Goal: Task Accomplishment & Management: Manage account settings

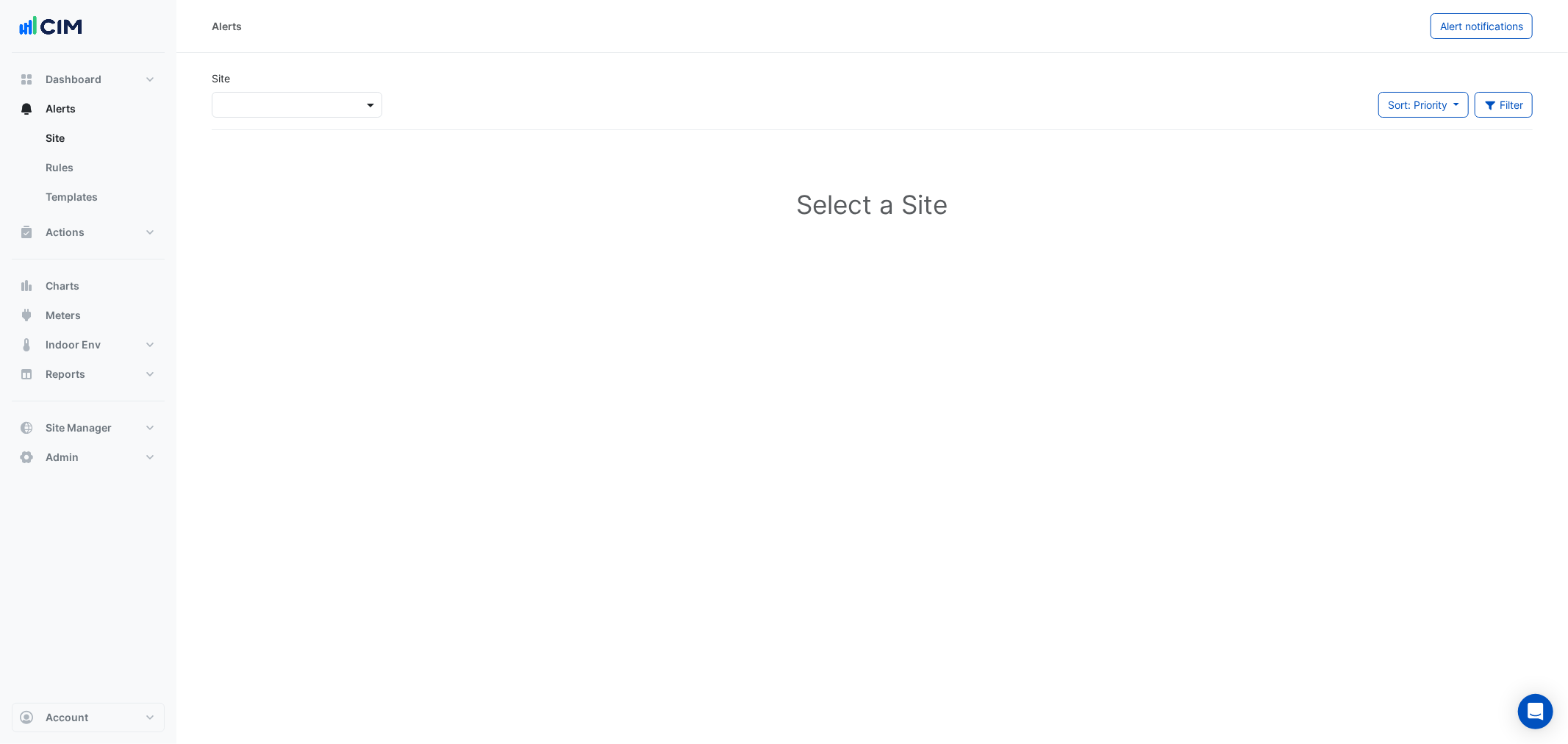
click at [376, 106] on span at bounding box center [372, 105] width 19 height 16
type input "****"
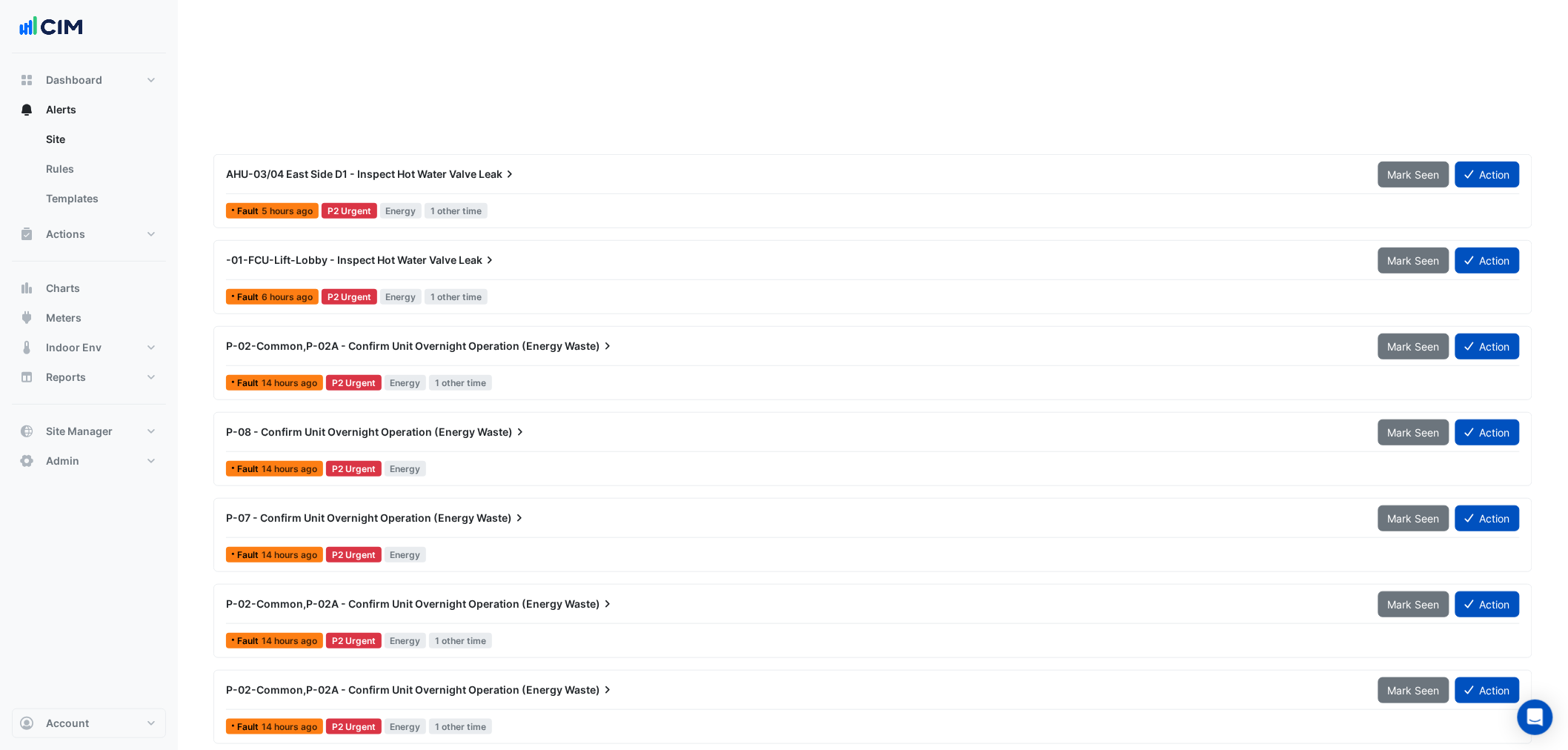
scroll to position [576, 0]
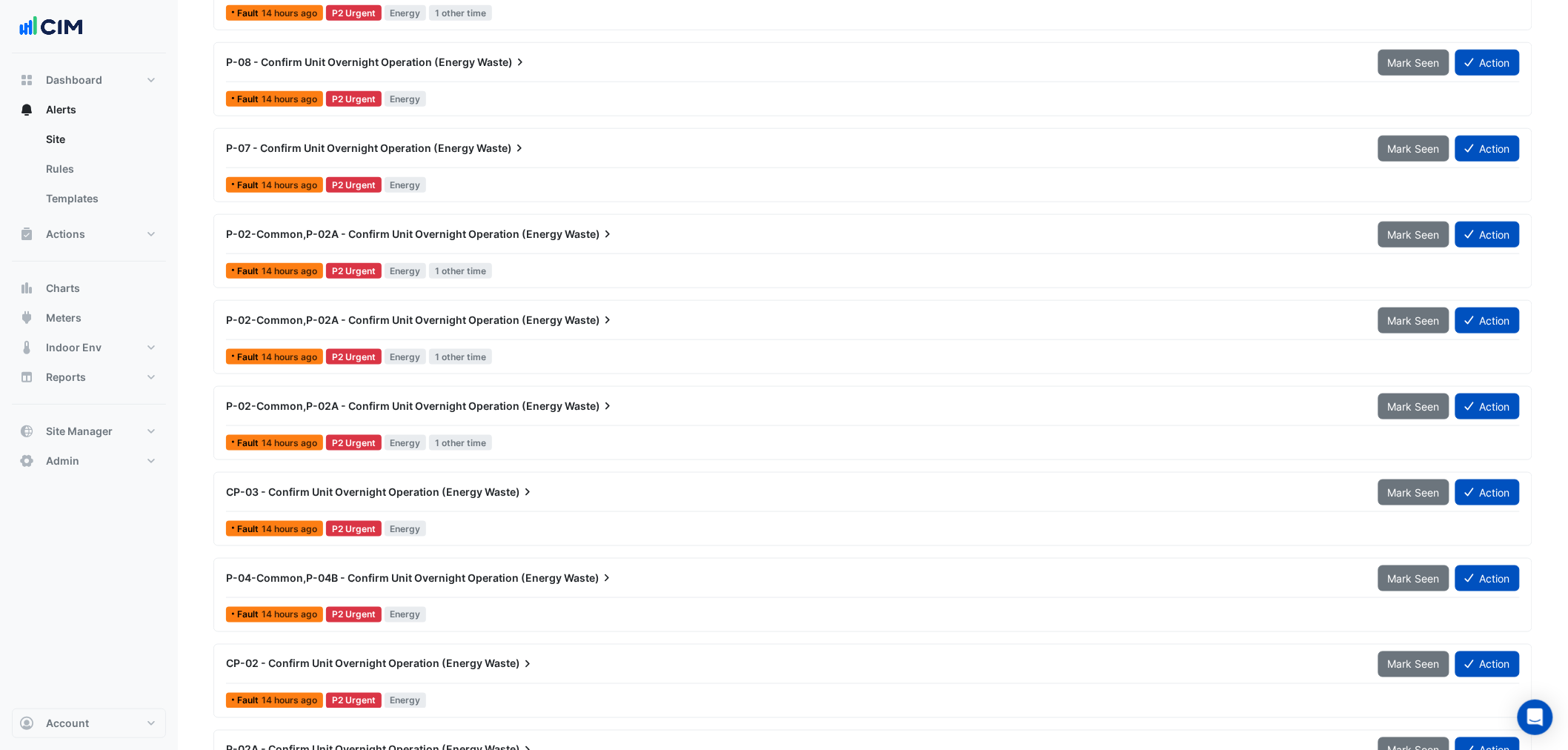
click at [410, 489] on span "CP-03 - Confirm Unit Overnight Operation (Energy" at bounding box center [354, 491] width 257 height 12
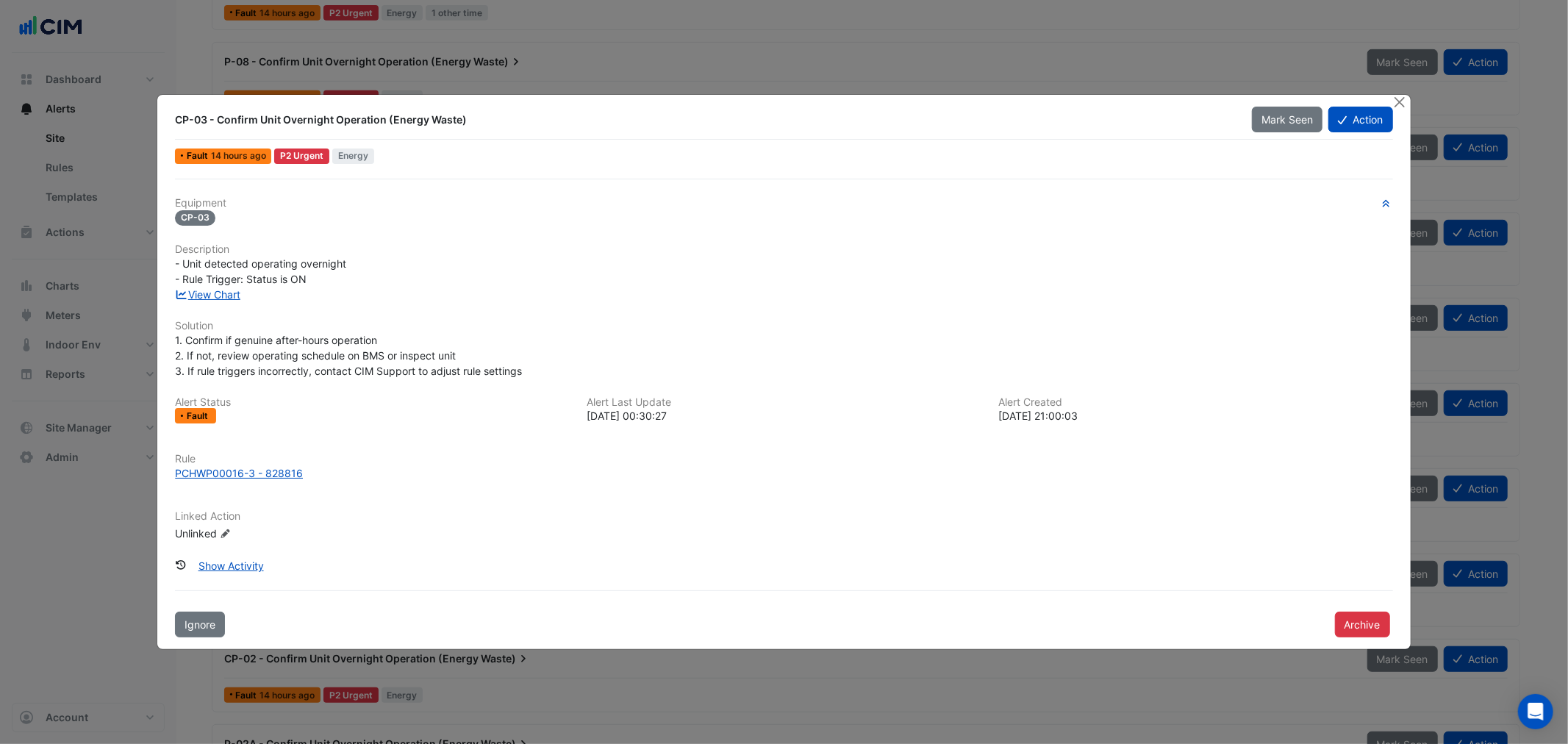
click at [210, 287] on div "View Chart" at bounding box center [784, 294] width 1236 height 16
click at [211, 296] on link "View Chart" at bounding box center [208, 294] width 65 height 12
click at [215, 294] on link "View Chart" at bounding box center [208, 294] width 65 height 12
click at [1407, 99] on button "Close" at bounding box center [1400, 103] width 16 height 16
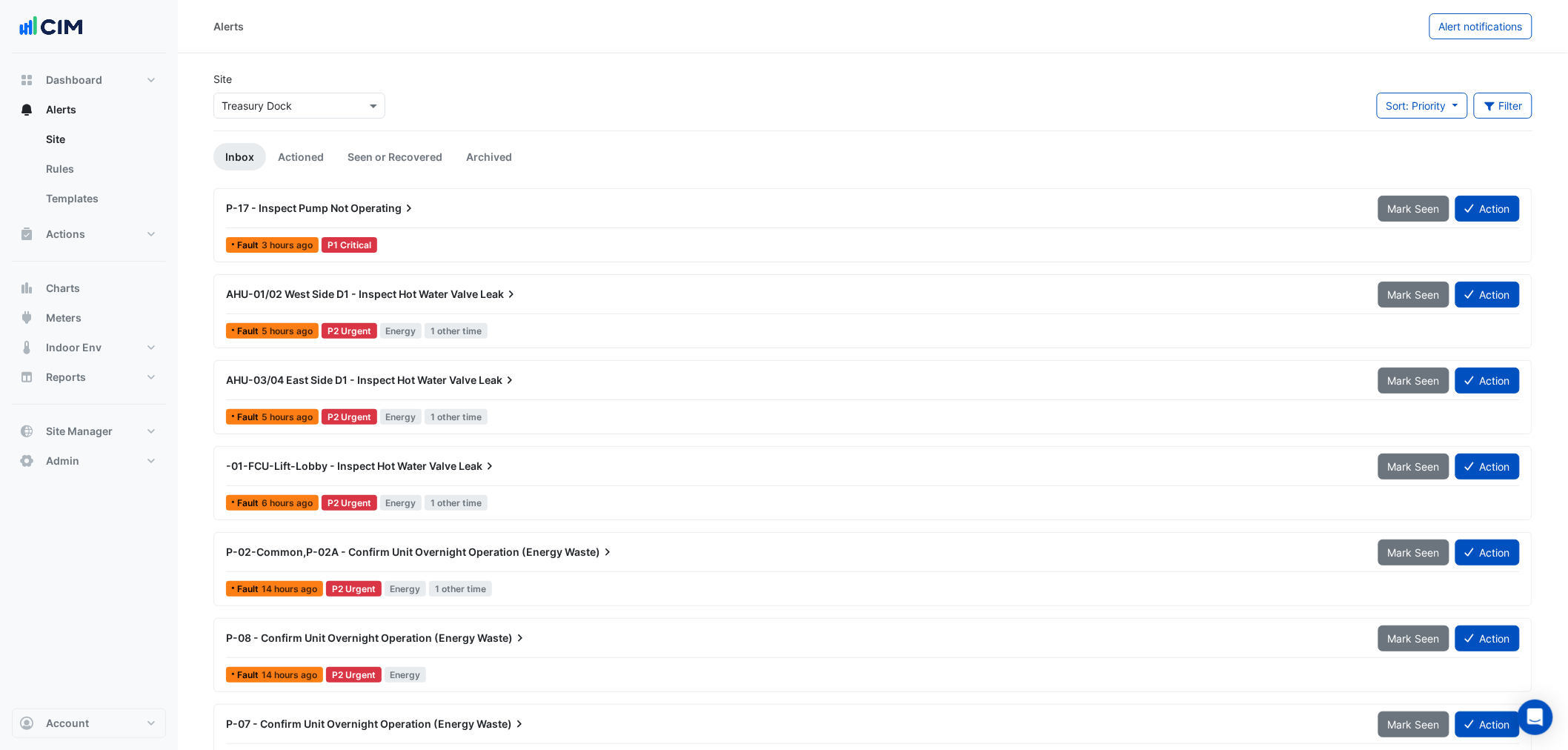
click at [404, 287] on div "AHU-01/02 West Side D1 - Inspect Hot Water Valve Leak" at bounding box center [793, 295] width 1134 height 15
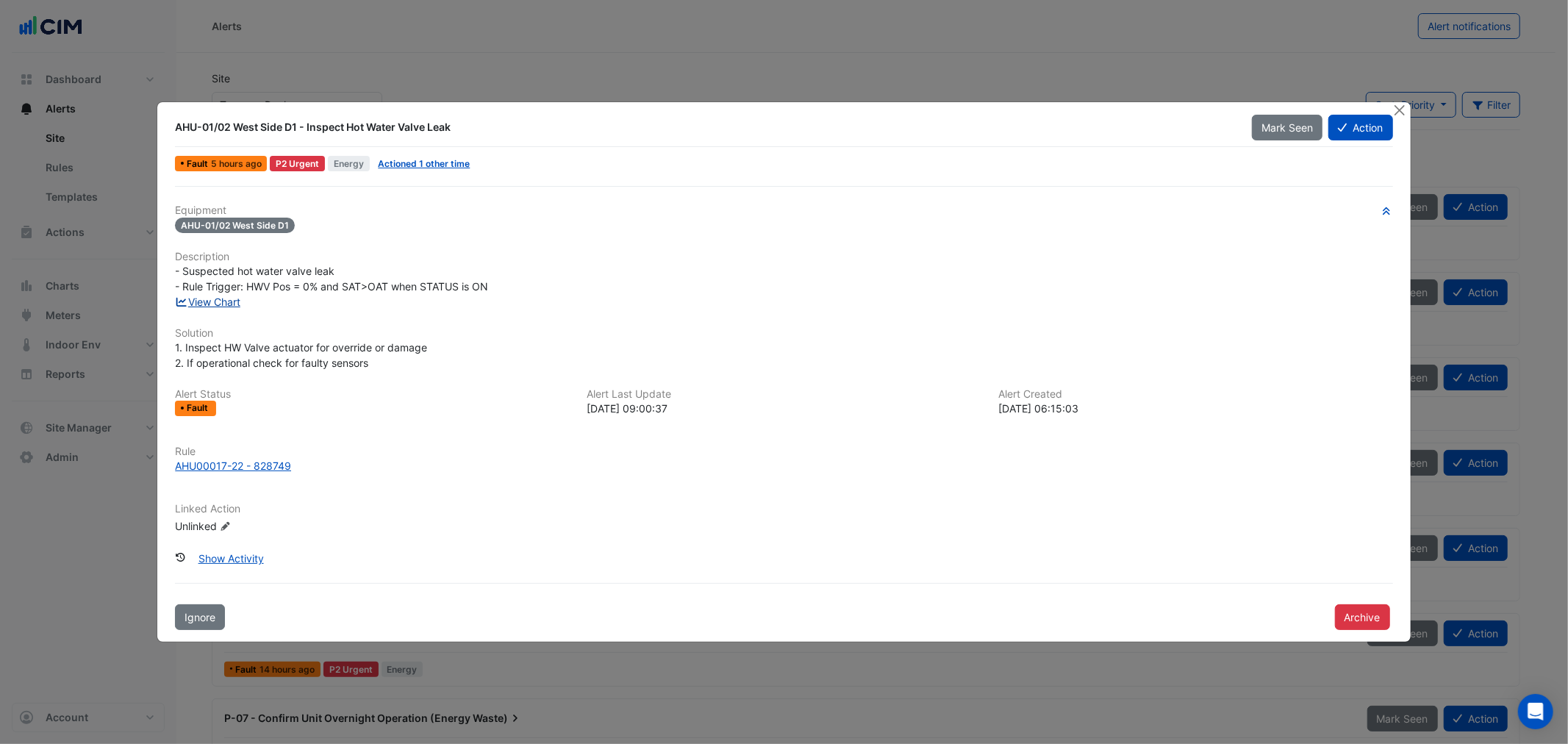
click at [220, 300] on link "View Chart" at bounding box center [208, 302] width 65 height 12
click at [1395, 107] on button "Close" at bounding box center [1400, 110] width 16 height 16
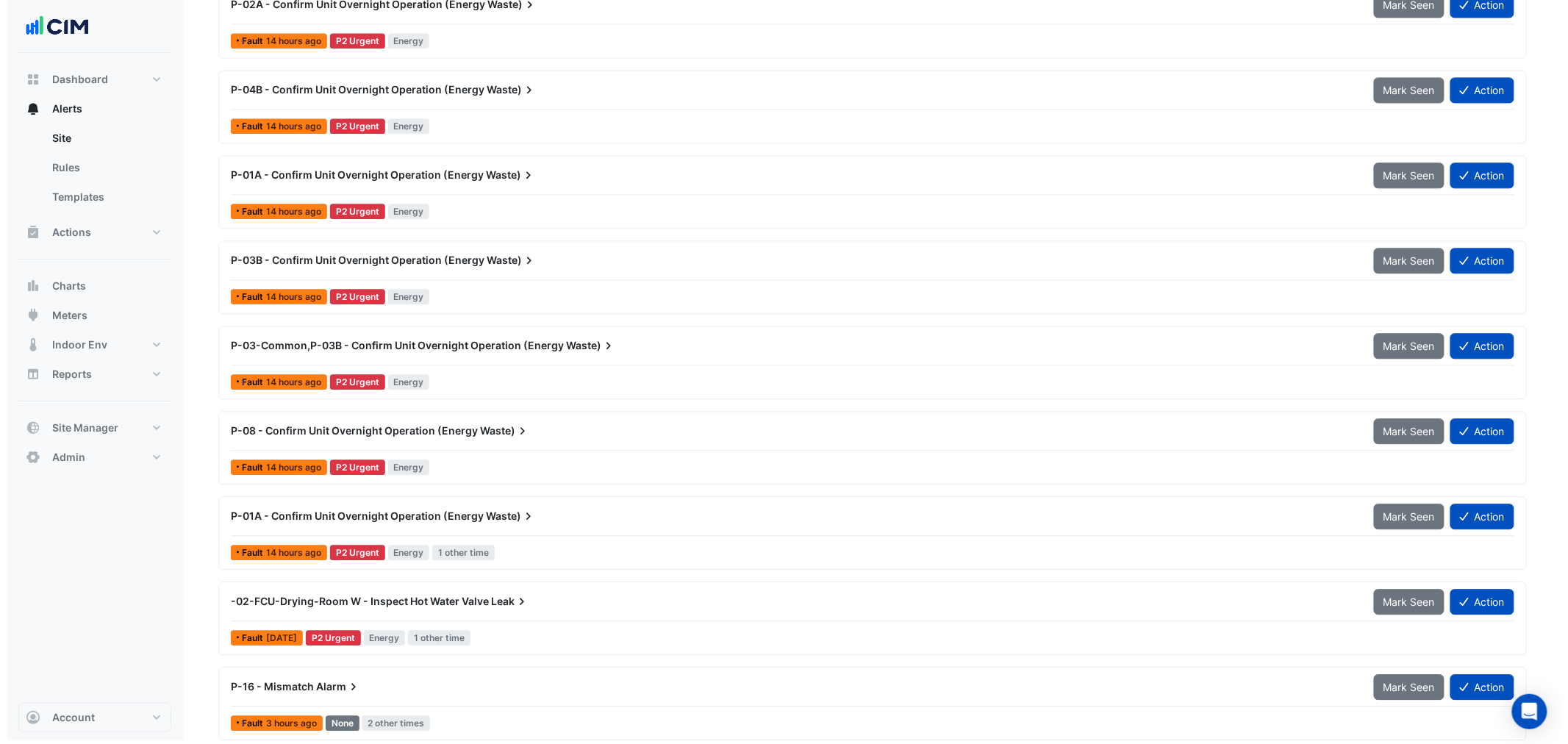
scroll to position [1321, 0]
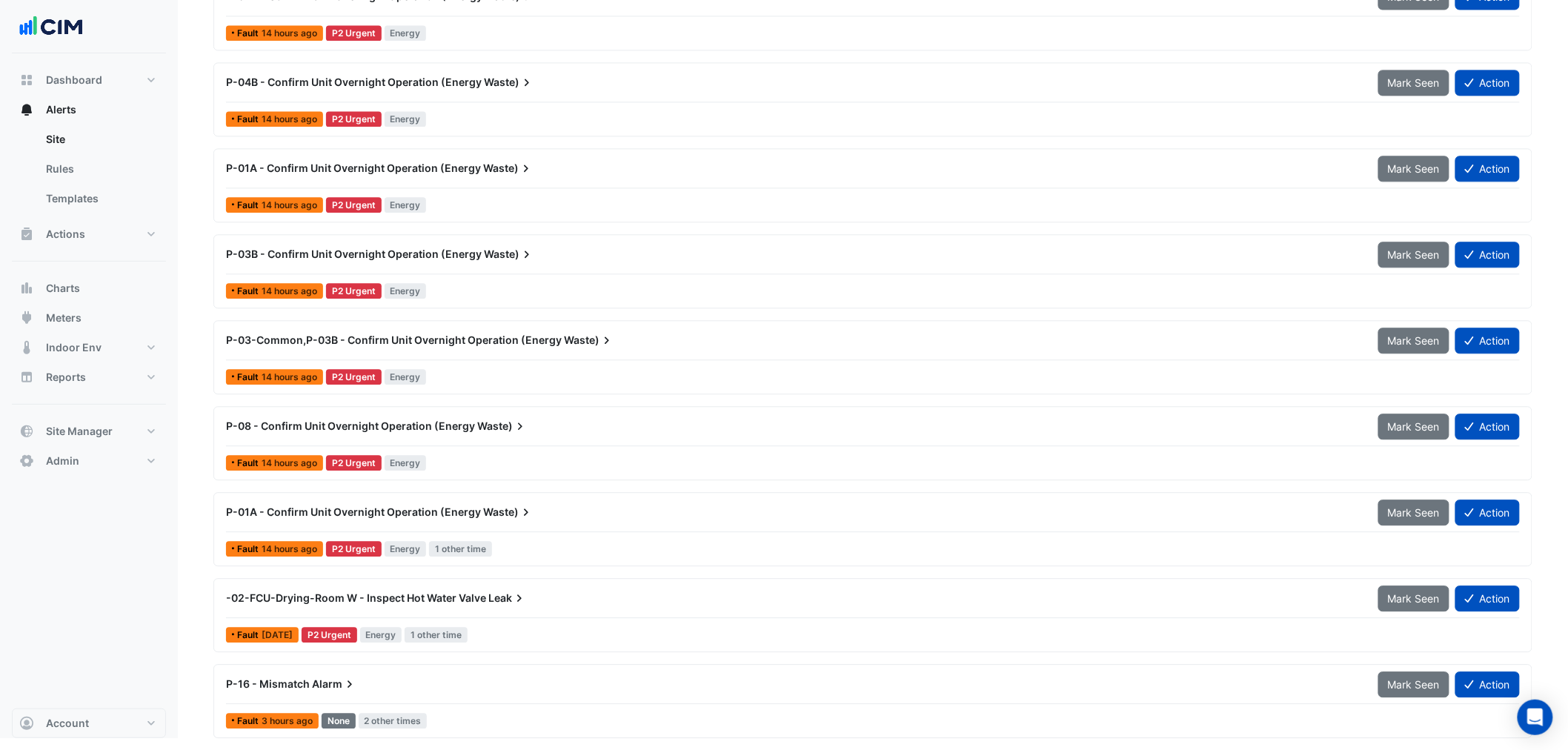
click at [378, 597] on span "-02-FCU-Drying-Room W - Inspect Hot Water Valve" at bounding box center [356, 598] width 261 height 12
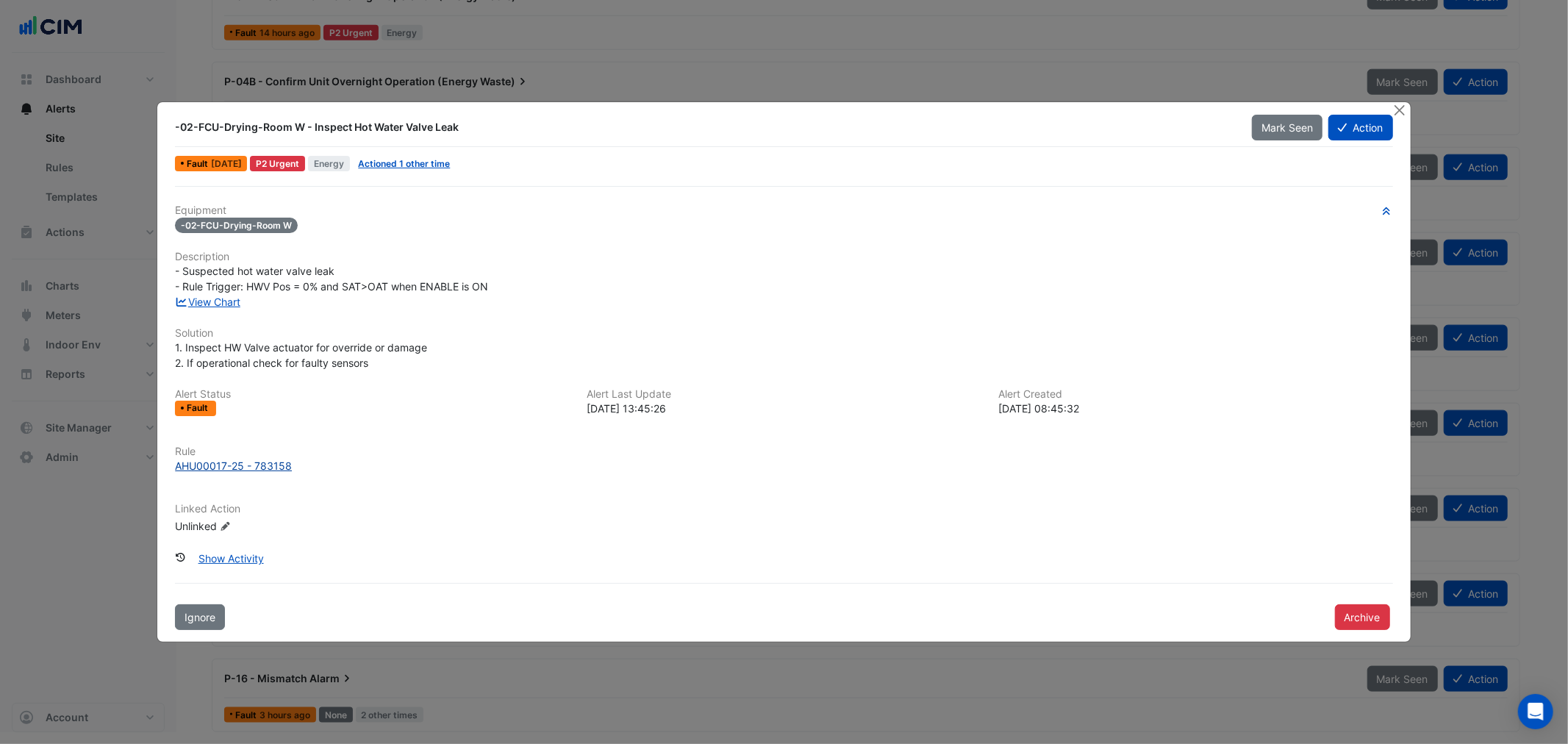
click at [234, 458] on div "AHU00017-25 - 783158" at bounding box center [233, 466] width 117 height 16
click at [223, 297] on link "View Chart" at bounding box center [208, 302] width 65 height 12
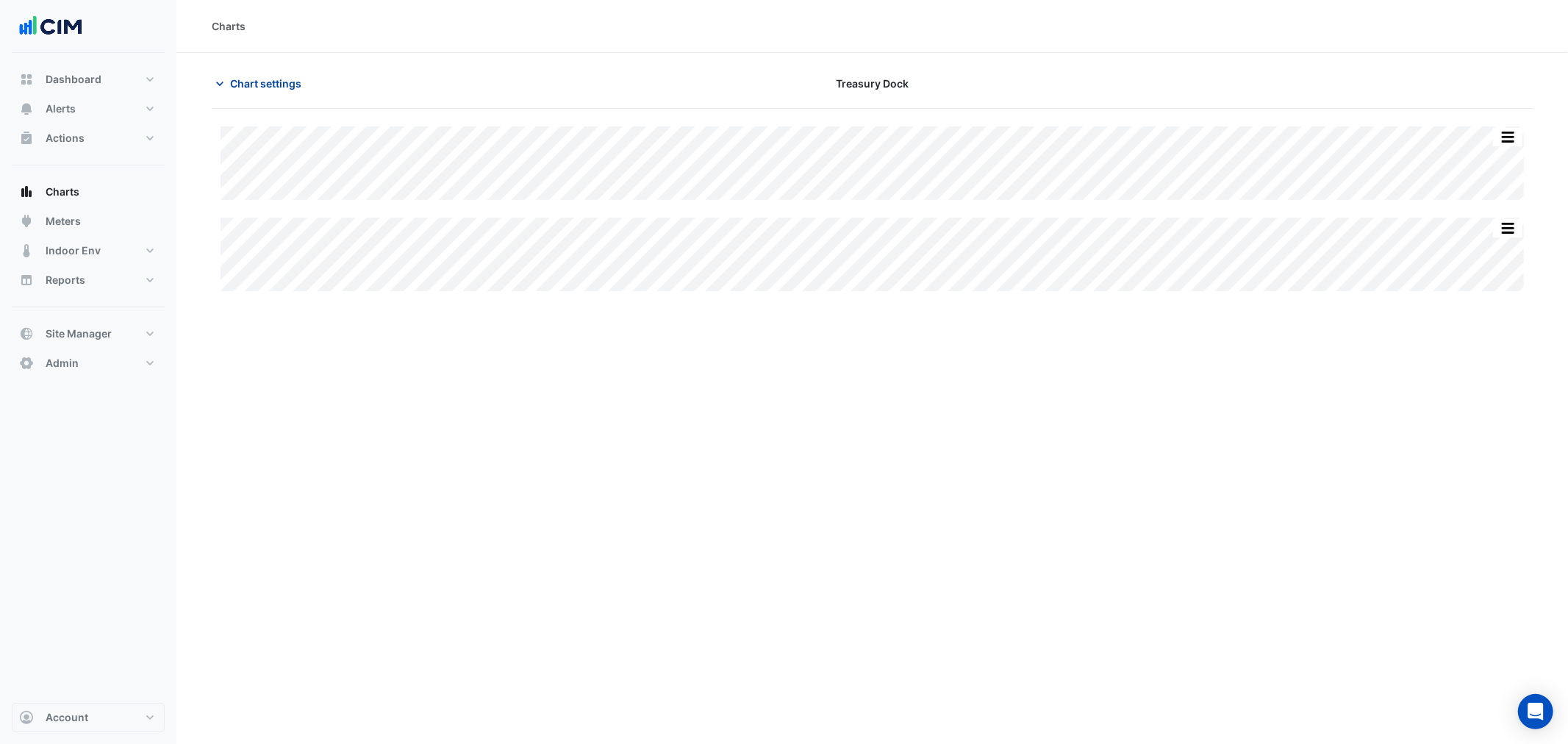
click at [280, 81] on span "Chart settings" at bounding box center [266, 83] width 71 height 16
type input "**********"
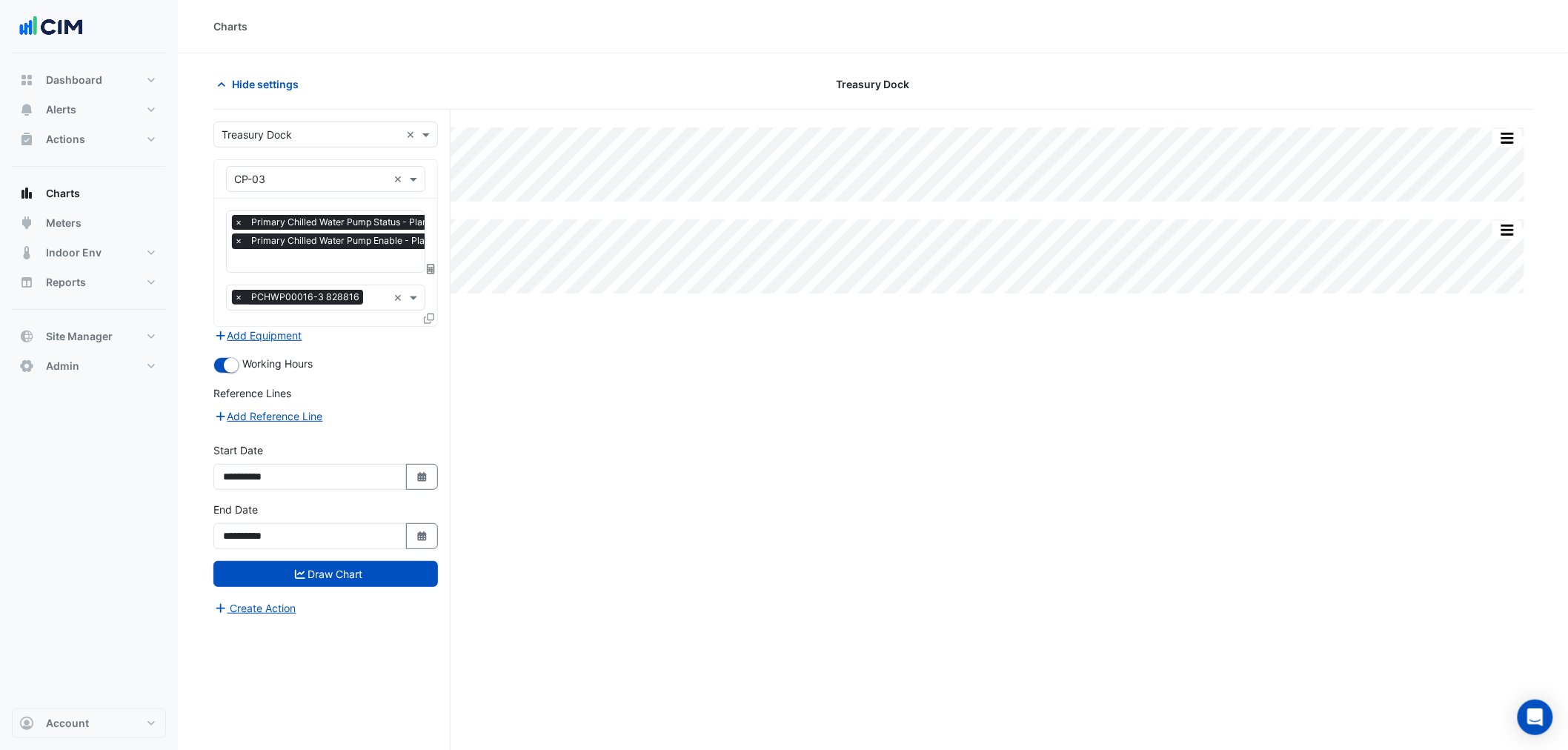
click at [292, 324] on div "× Primary Chilled Water Pump Status - Plantroom, Plantroom × Primary Chilled Wa…" at bounding box center [325, 263] width 223 height 128
click at [288, 329] on button "Add Equipment" at bounding box center [258, 335] width 89 height 17
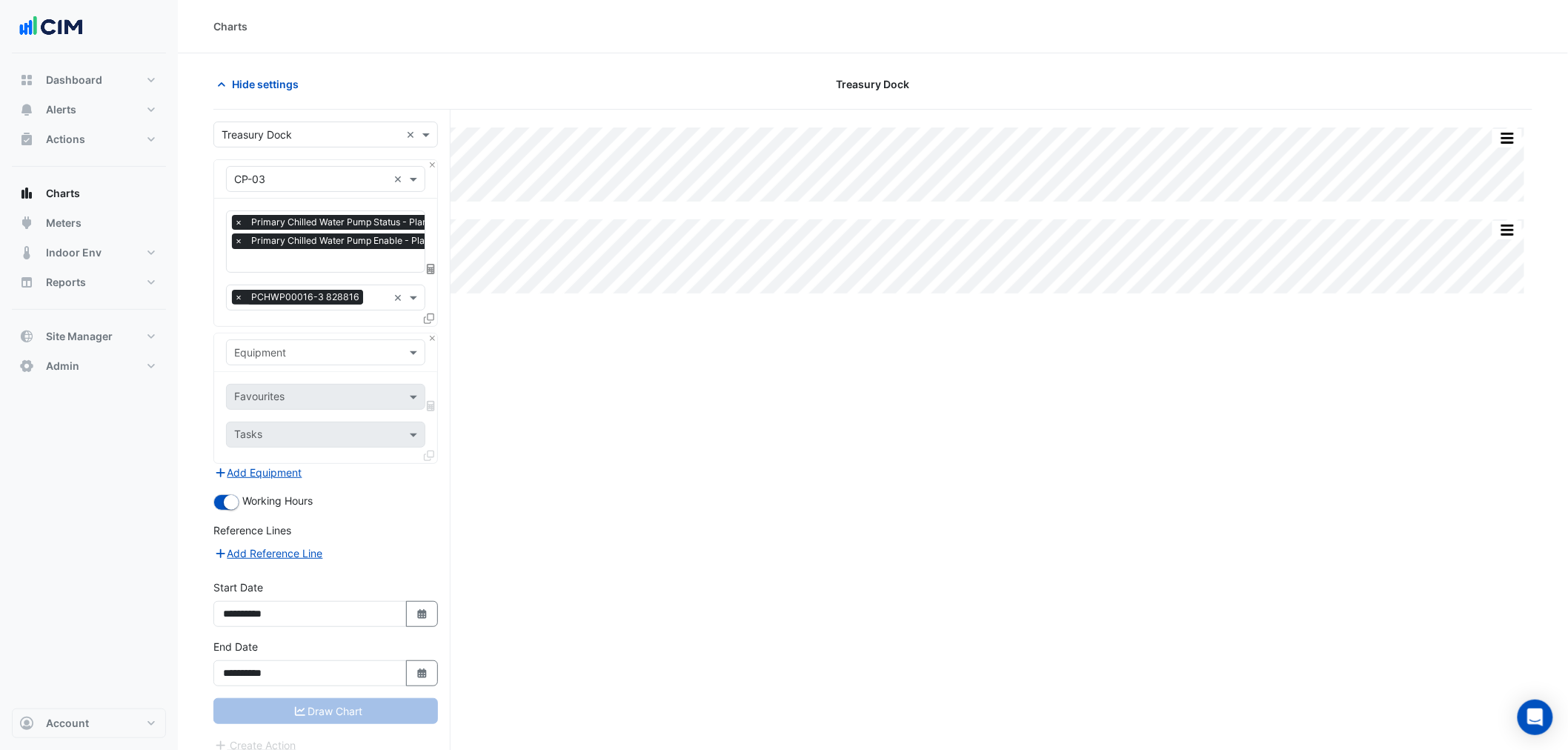
click at [314, 350] on input "text" at bounding box center [310, 353] width 153 height 16
type input "*******"
click at [261, 379] on span "Weather" at bounding box center [259, 382] width 40 height 12
click at [285, 393] on input "text" at bounding box center [309, 398] width 150 height 16
click at [279, 470] on span "Temperature ([PERSON_NAME])" at bounding box center [317, 471] width 156 height 12
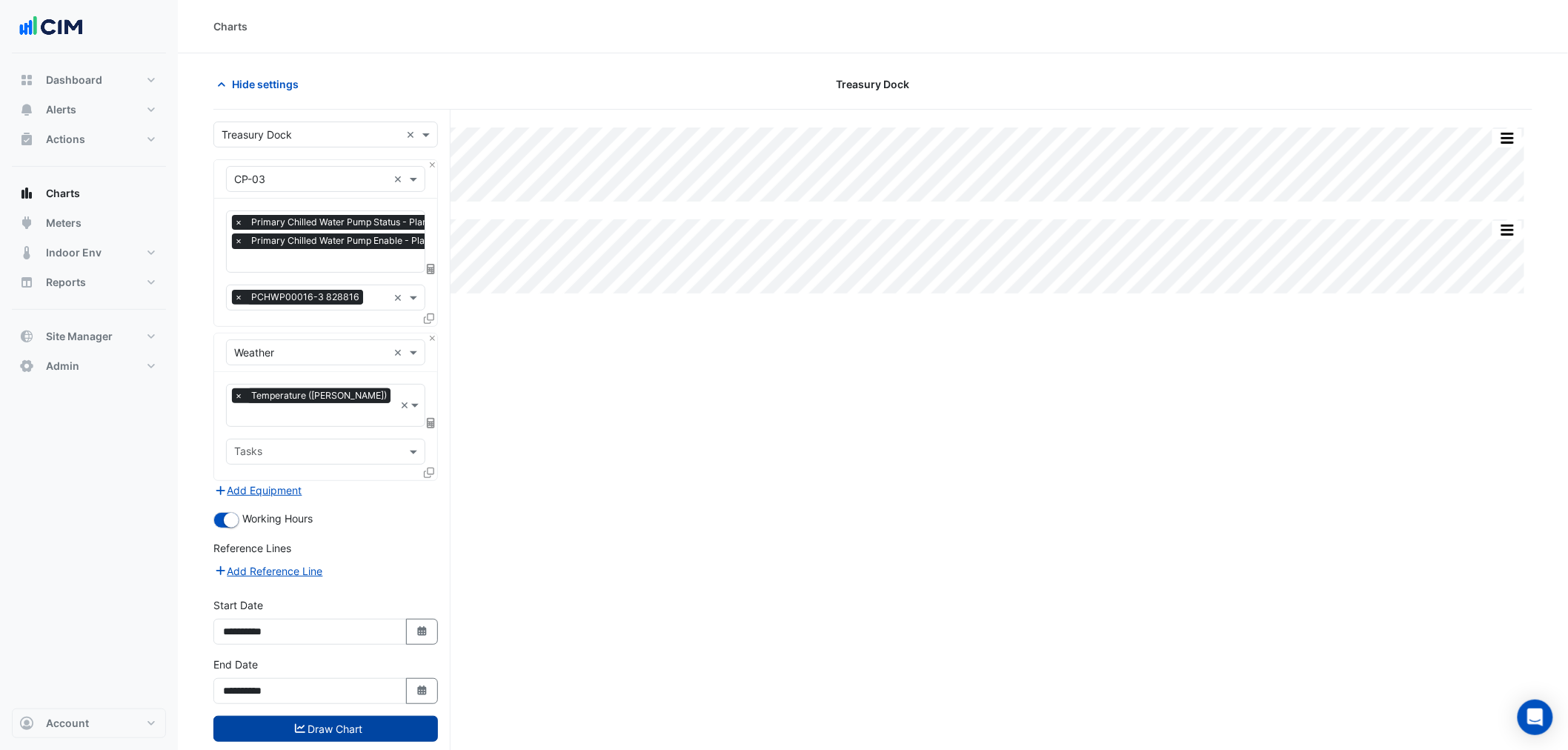
click at [345, 716] on button "Draw Chart" at bounding box center [325, 729] width 225 height 26
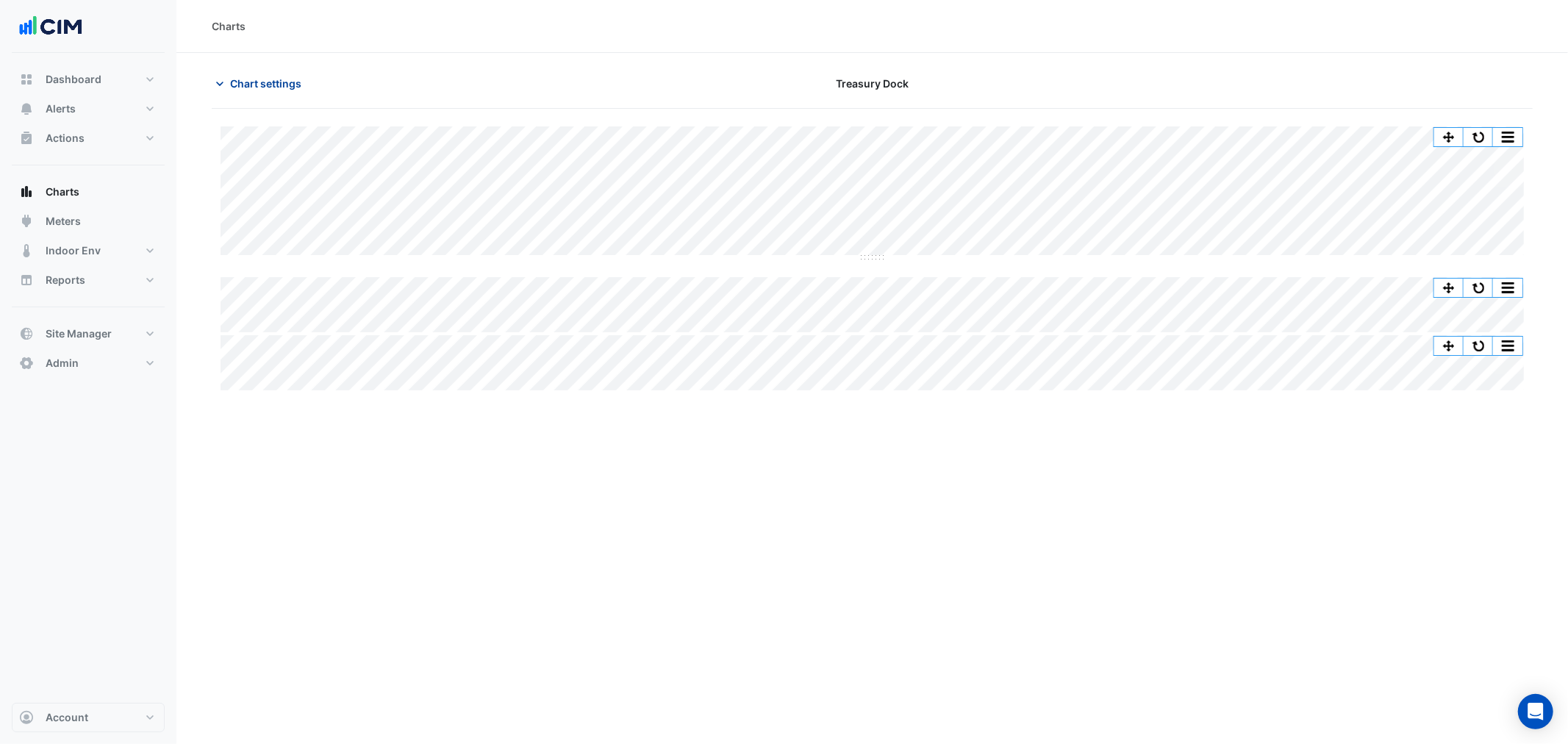
click at [265, 82] on span "Chart settings" at bounding box center [266, 83] width 71 height 16
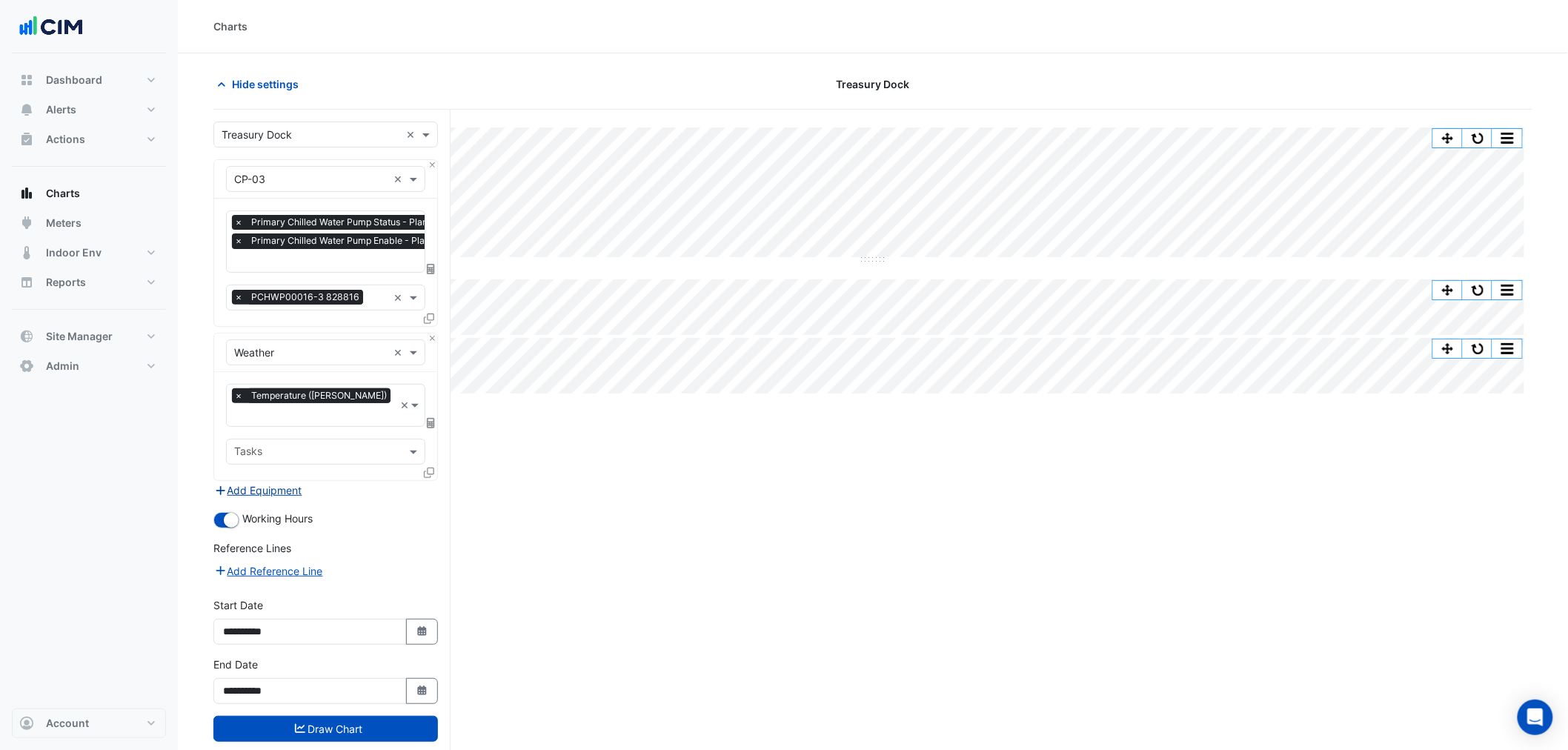
click at [258, 482] on button "Add Equipment" at bounding box center [258, 490] width 89 height 17
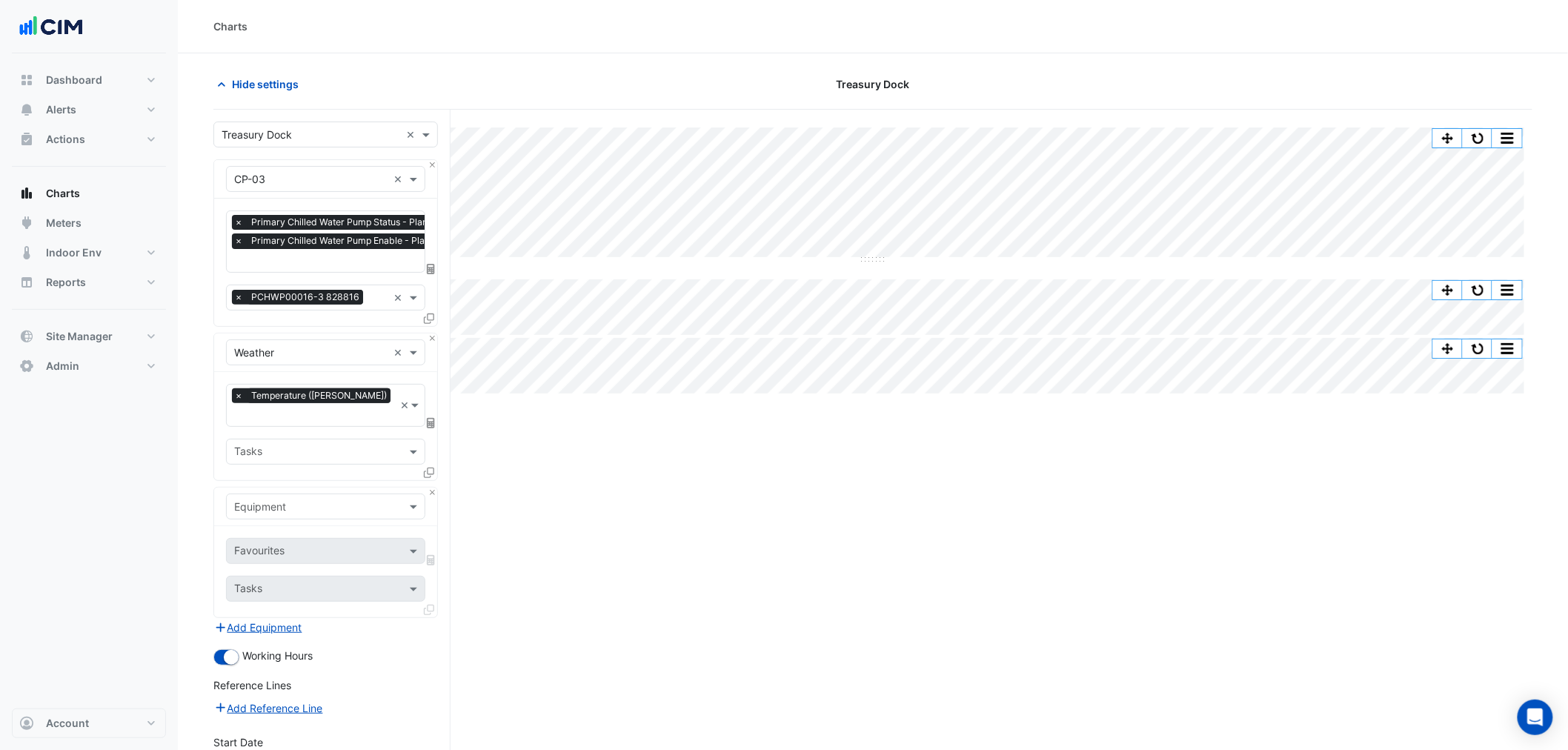
click at [277, 500] on input "text" at bounding box center [310, 507] width 153 height 16
type input "****"
click at [261, 519] on span "Boiler-1" at bounding box center [257, 520] width 36 height 12
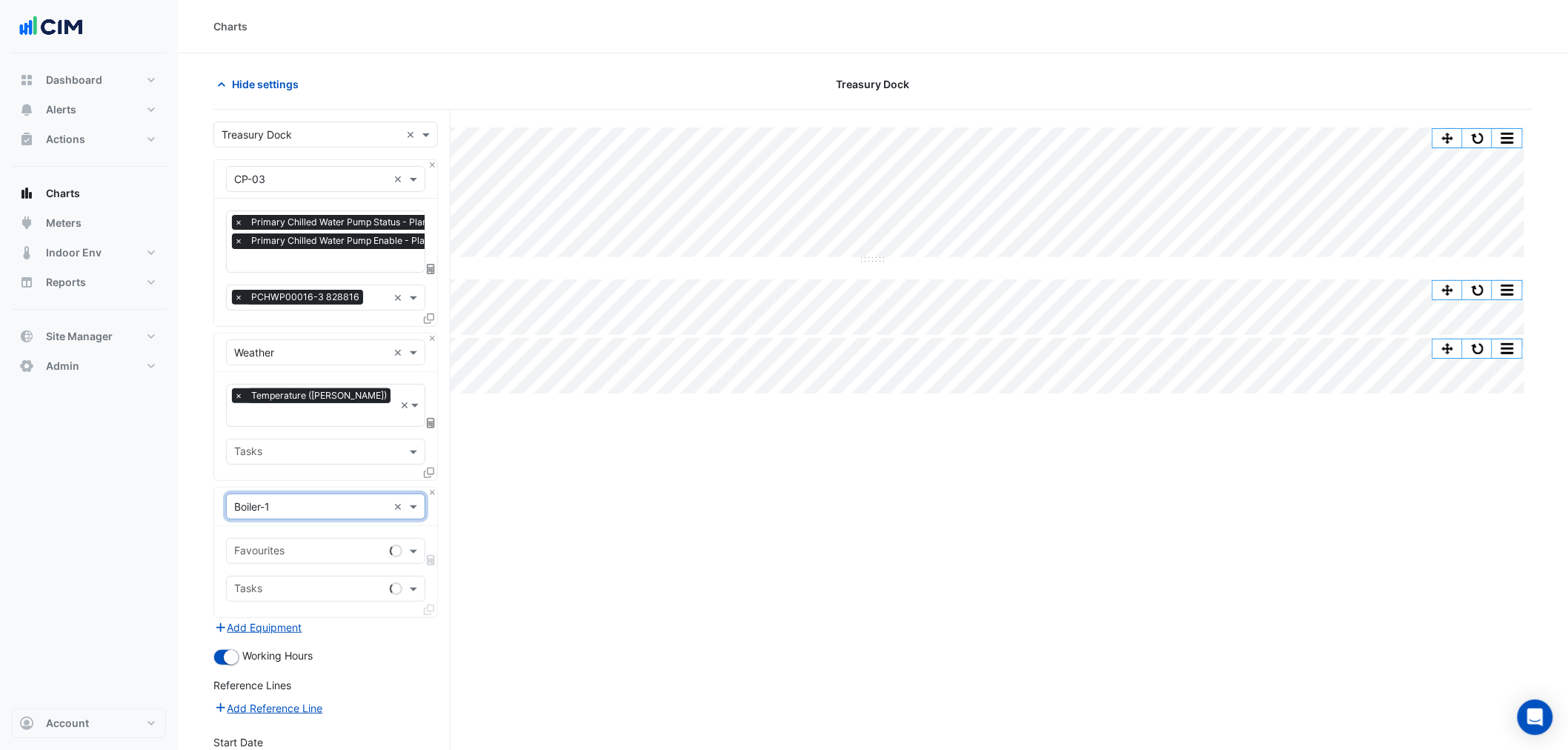
click at [281, 545] on input "text" at bounding box center [309, 552] width 150 height 16
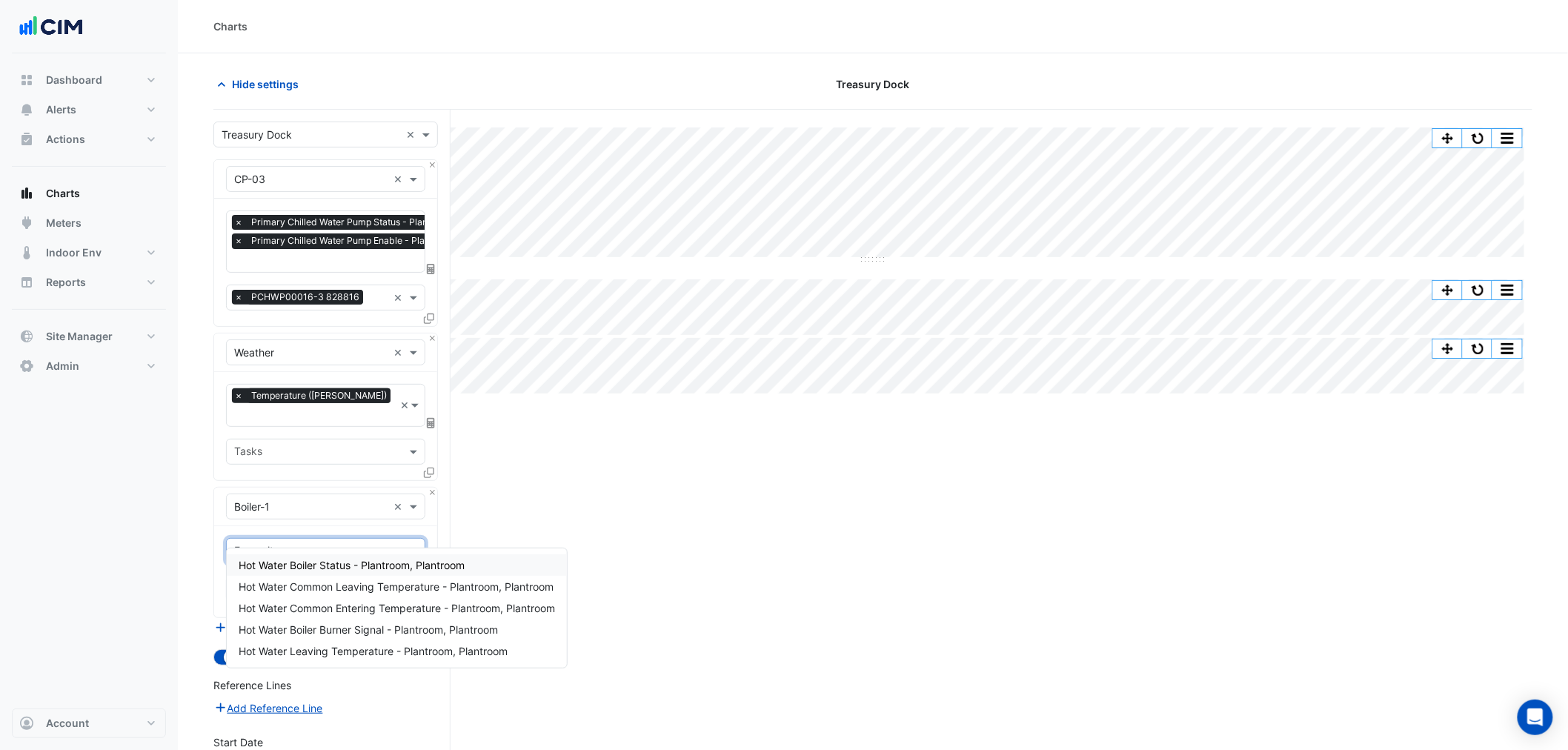
click at [293, 500] on input "text" at bounding box center [310, 507] width 153 height 16
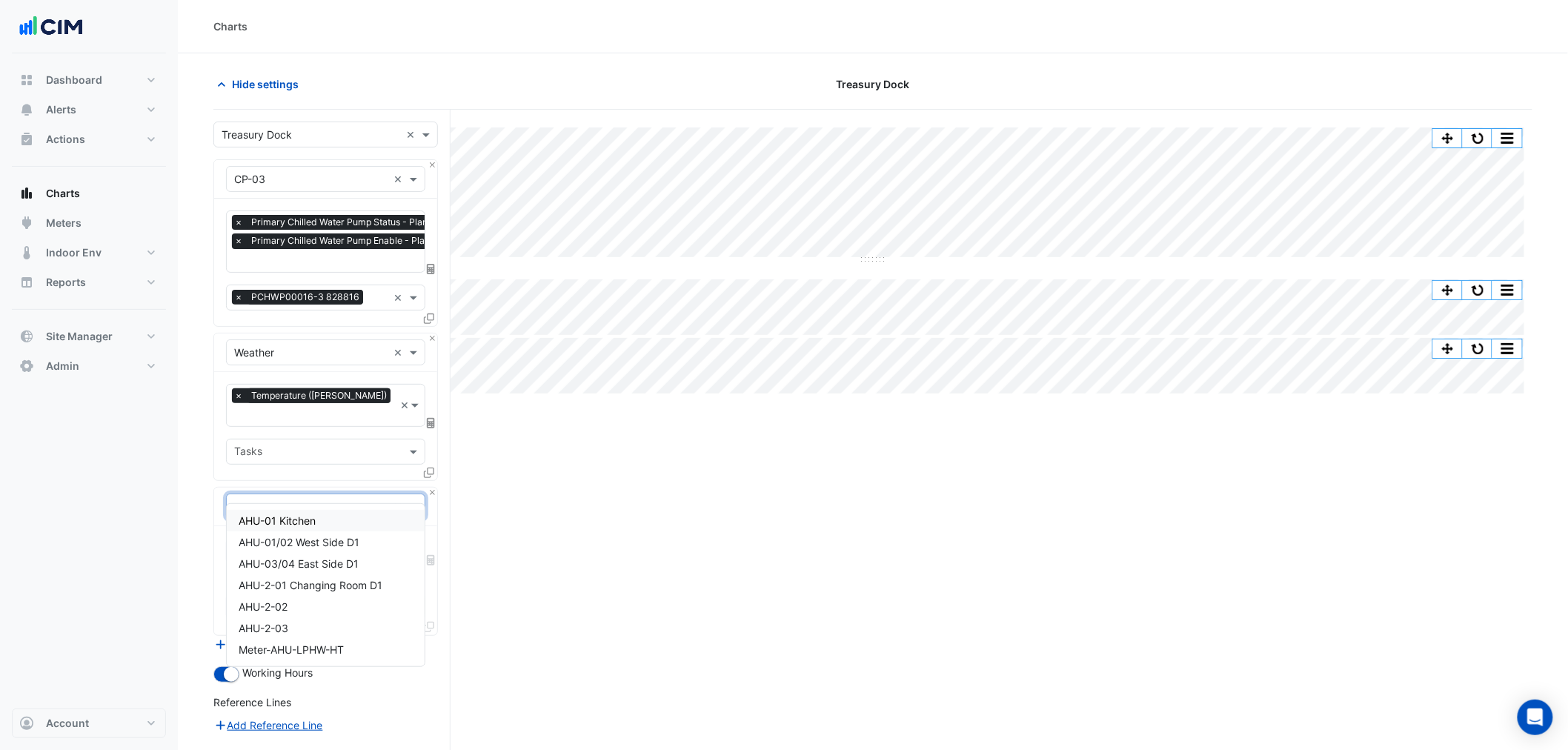
type input "***"
click at [294, 540] on span "AHU-01/02 West Side D1" at bounding box center [299, 542] width 120 height 12
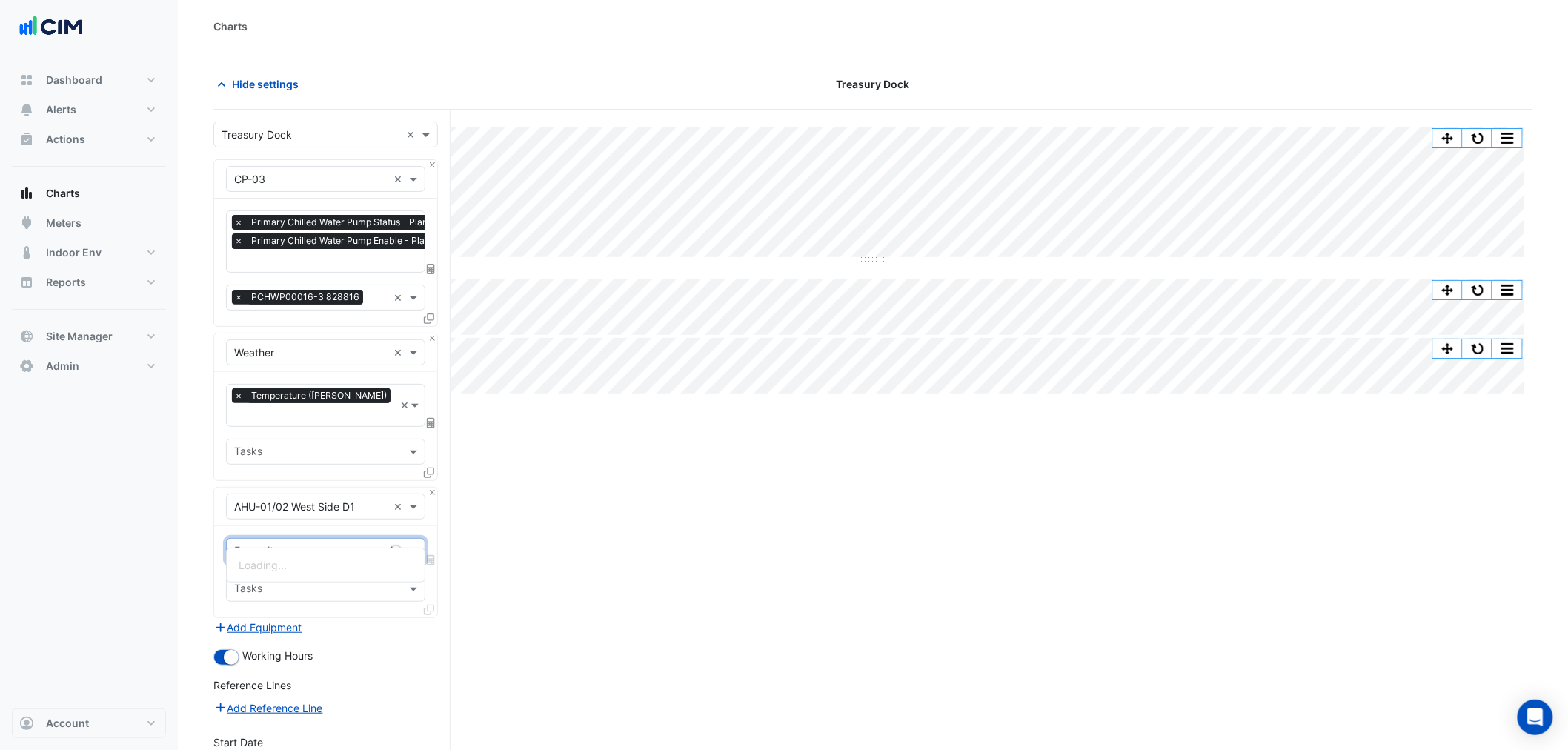
click at [271, 545] on input "text" at bounding box center [309, 552] width 150 height 16
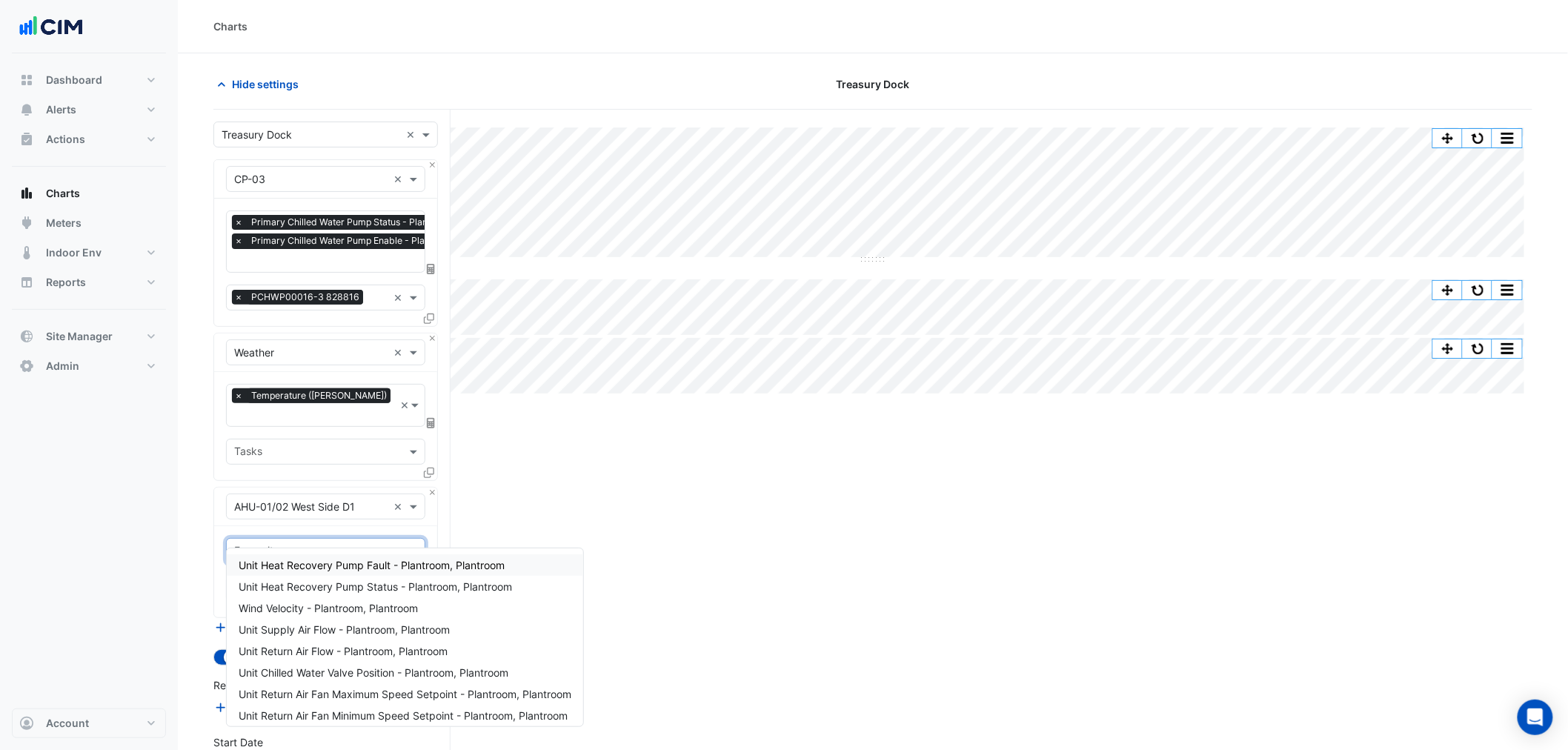
drag, startPoint x: 323, startPoint y: 523, endPoint x: 334, endPoint y: 521, distance: 11.2
click at [334, 538] on div "Favourites" at bounding box center [325, 551] width 199 height 26
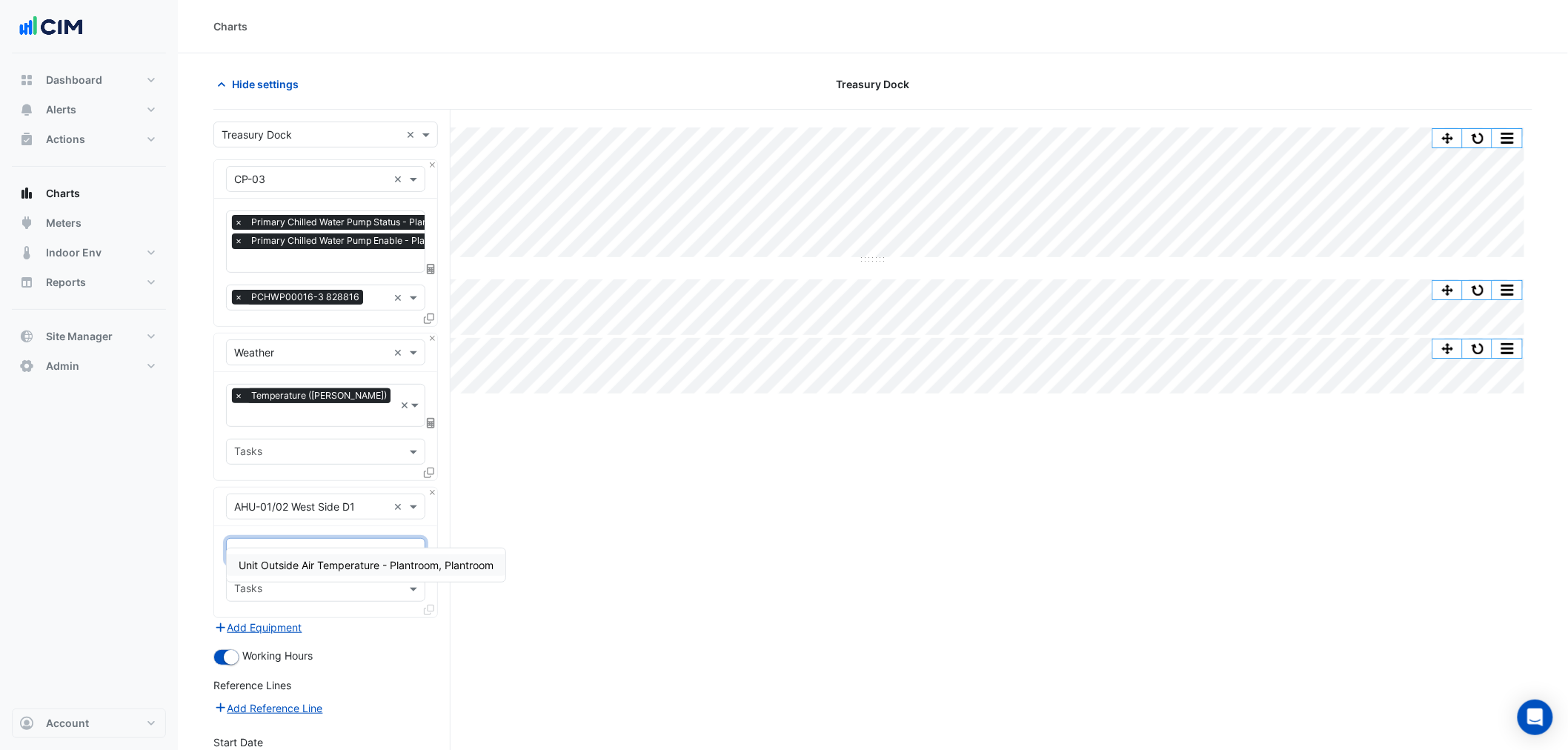
type input "***"
click at [325, 565] on span "Unit Outside Air Temperature - Plantroom, Plantroom" at bounding box center [366, 565] width 255 height 12
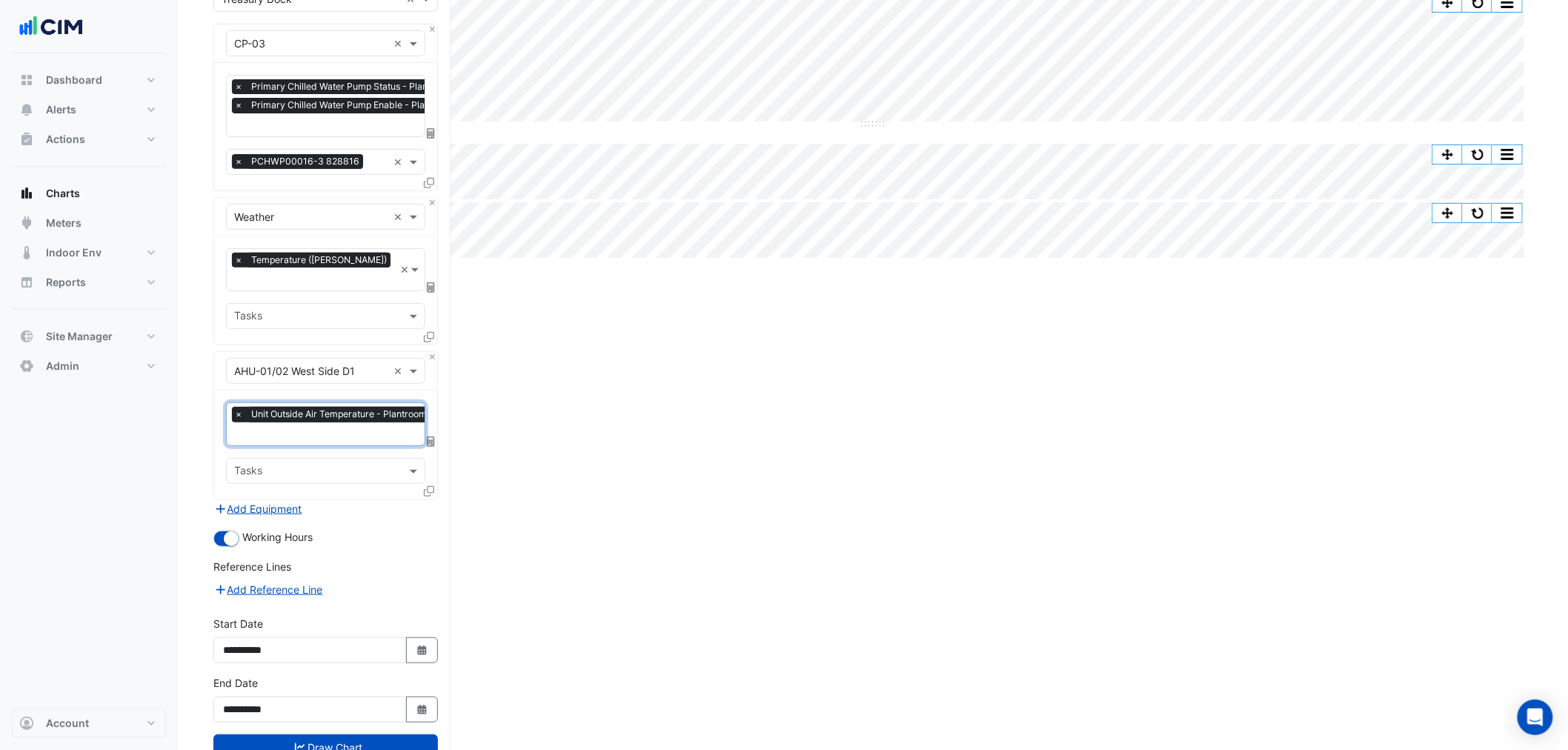
scroll to position [165, 0]
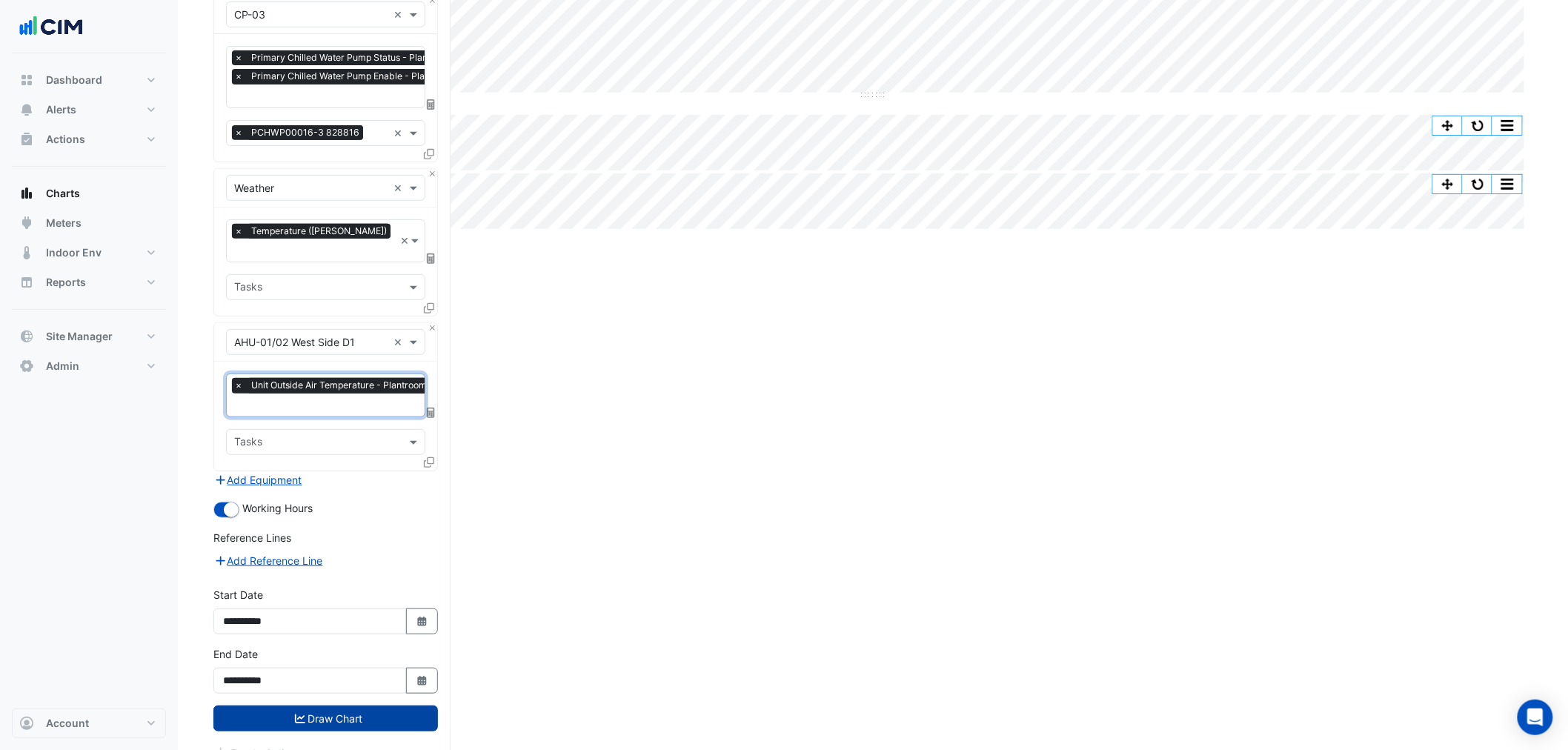
click at [320, 706] on button "Draw Chart" at bounding box center [325, 719] width 225 height 26
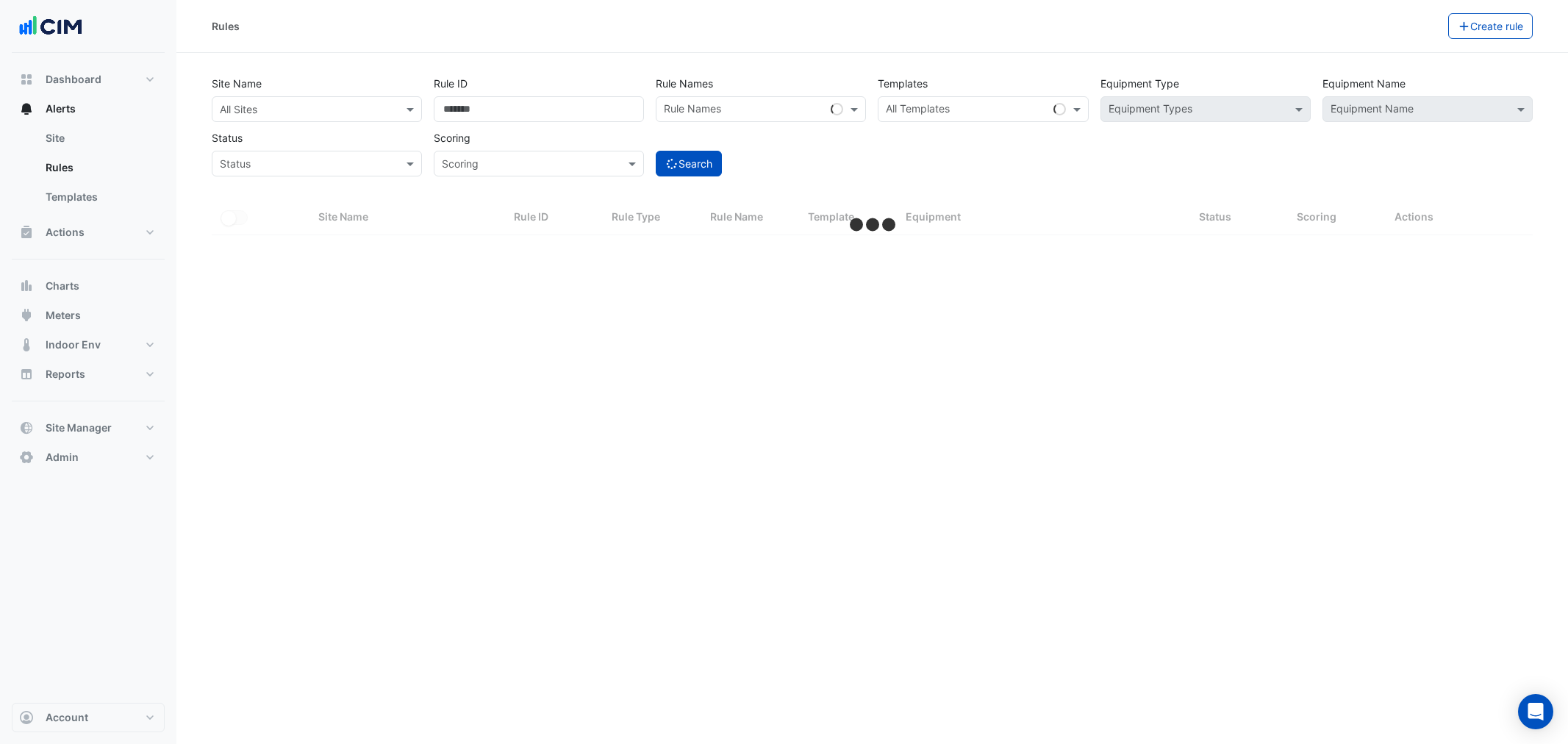
select select "***"
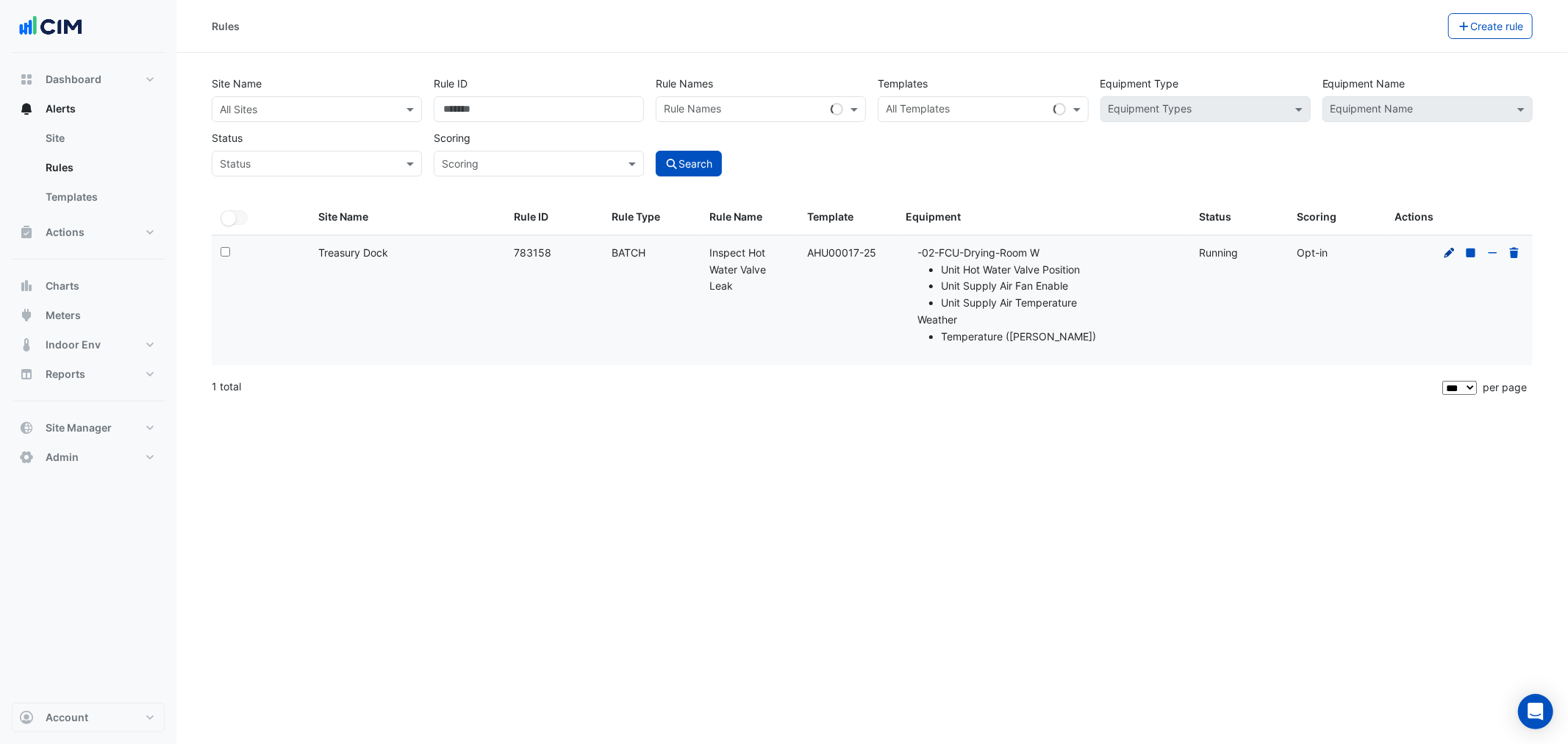
click at [1445, 251] on icon at bounding box center [1450, 252] width 13 height 10
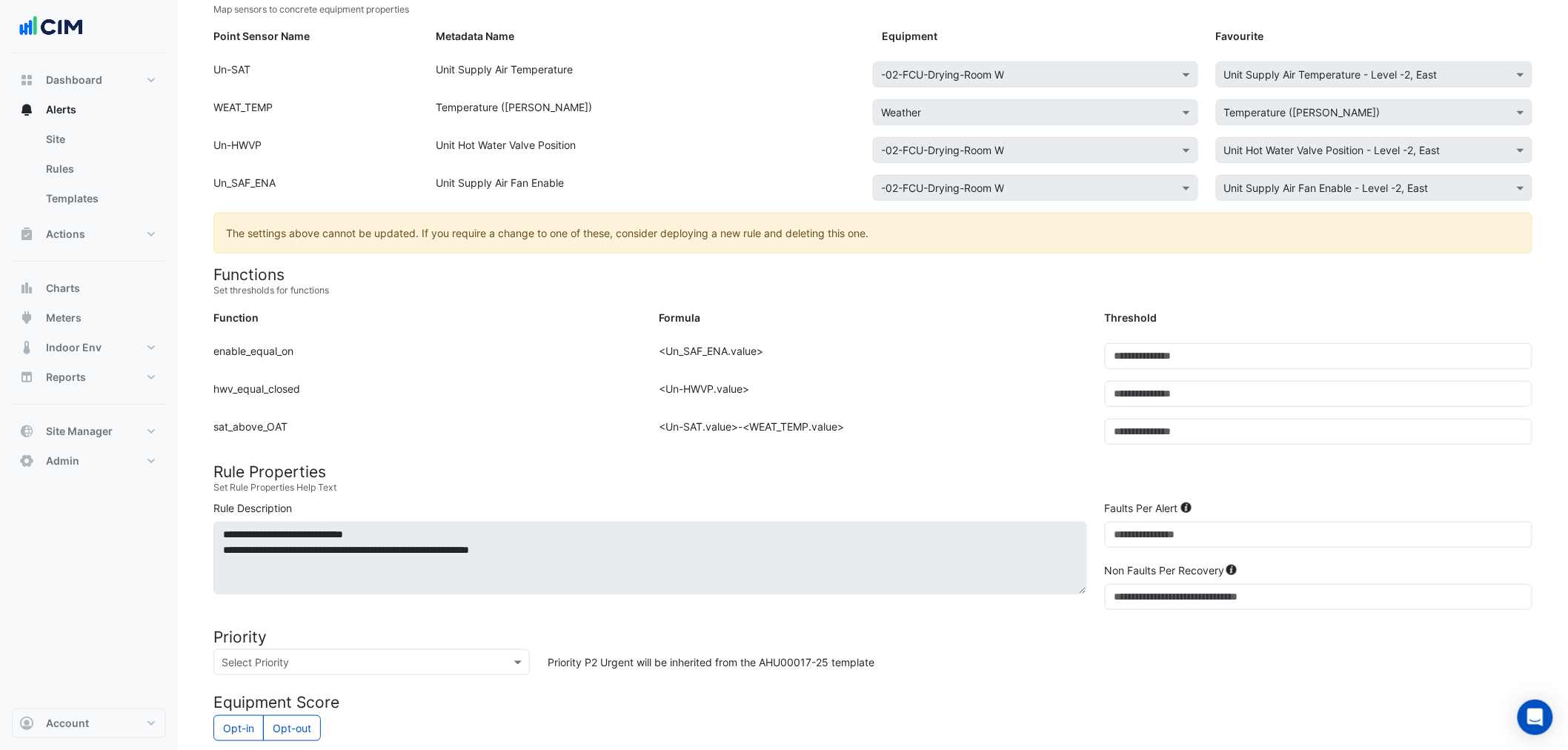
scroll to position [247, 0]
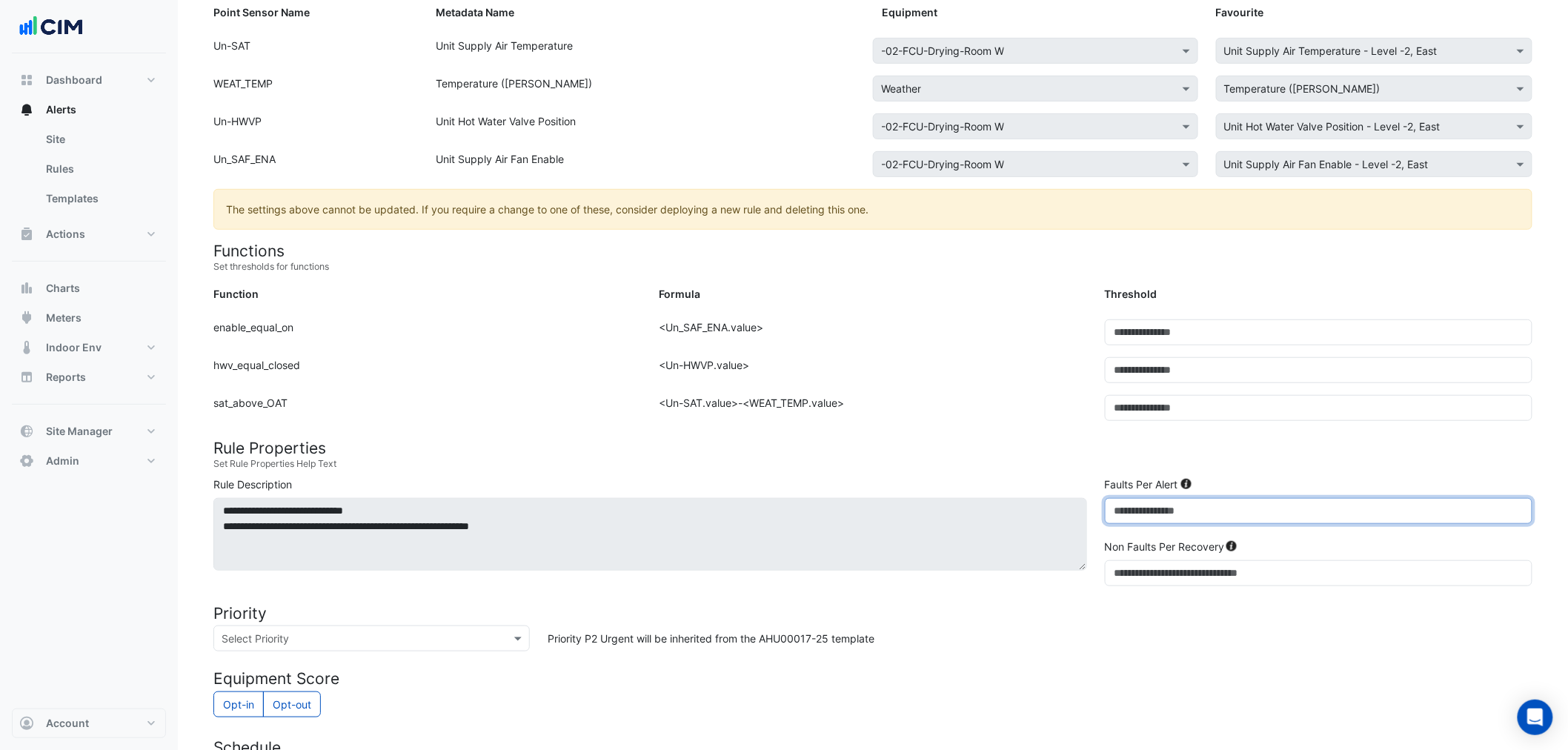
drag, startPoint x: 1128, startPoint y: 508, endPoint x: 1026, endPoint y: 522, distance: 103.0
click at [1026, 522] on div "**********" at bounding box center [872, 535] width 1337 height 116
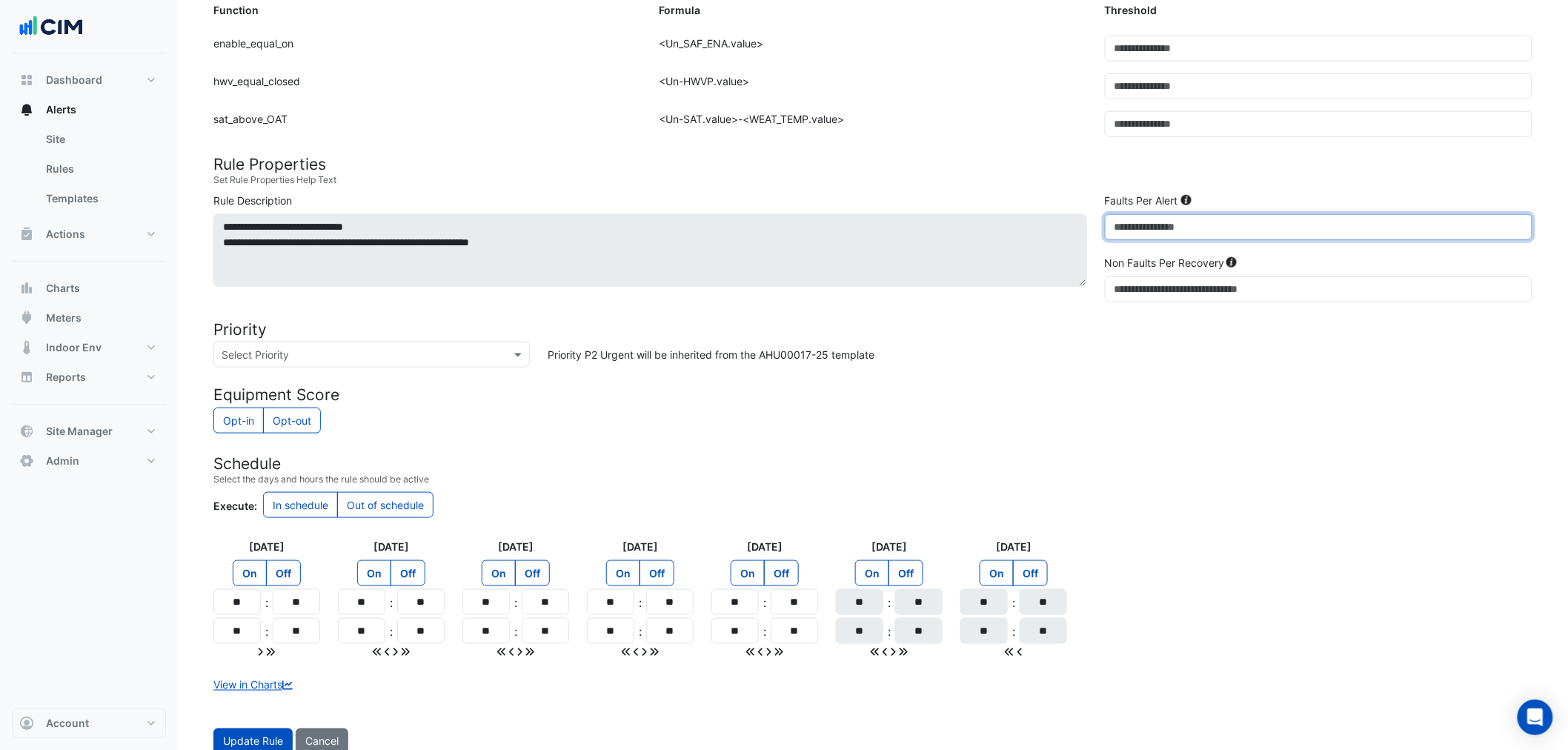
scroll to position [549, 0]
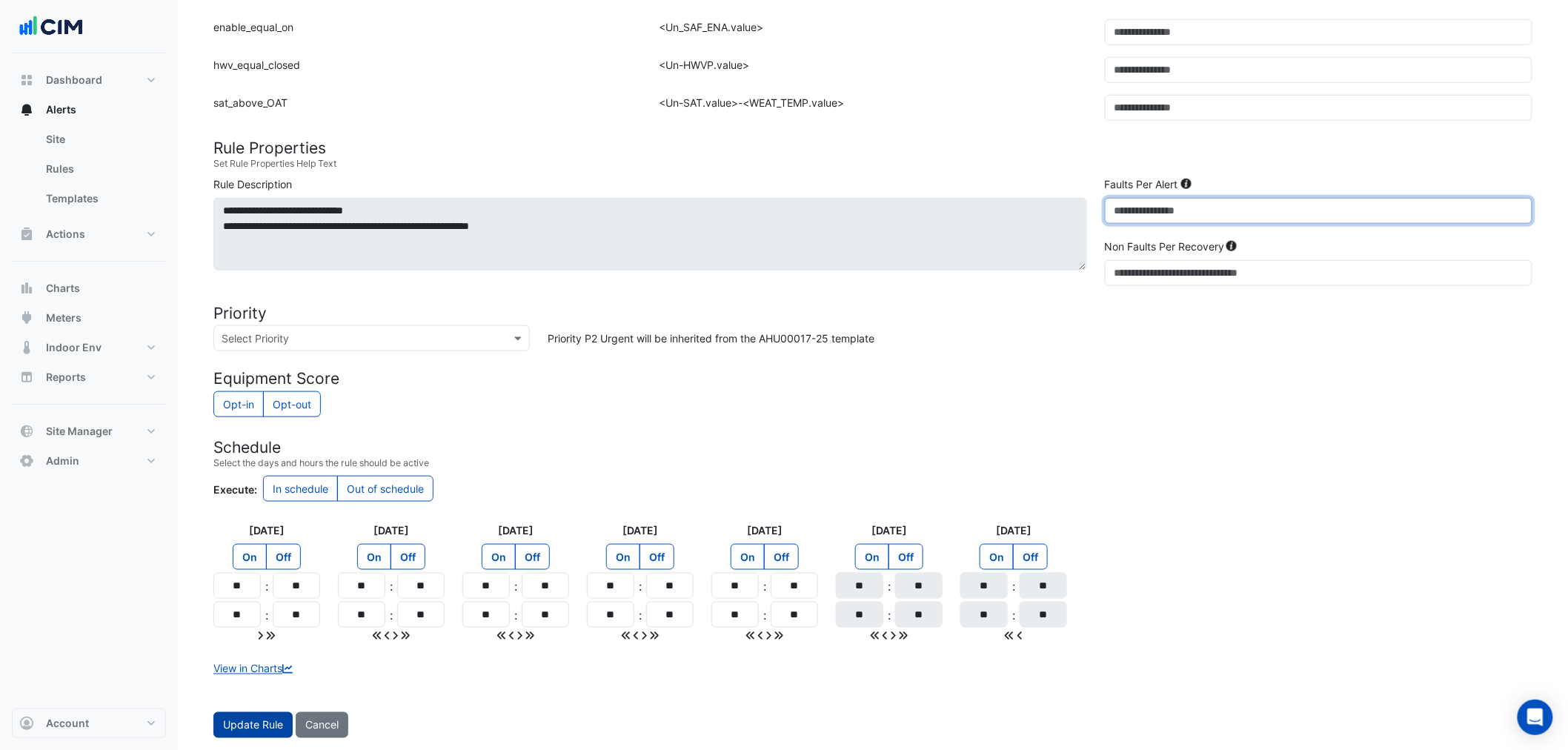
type input "*"
click at [267, 728] on span "Update Rule" at bounding box center [253, 725] width 60 height 12
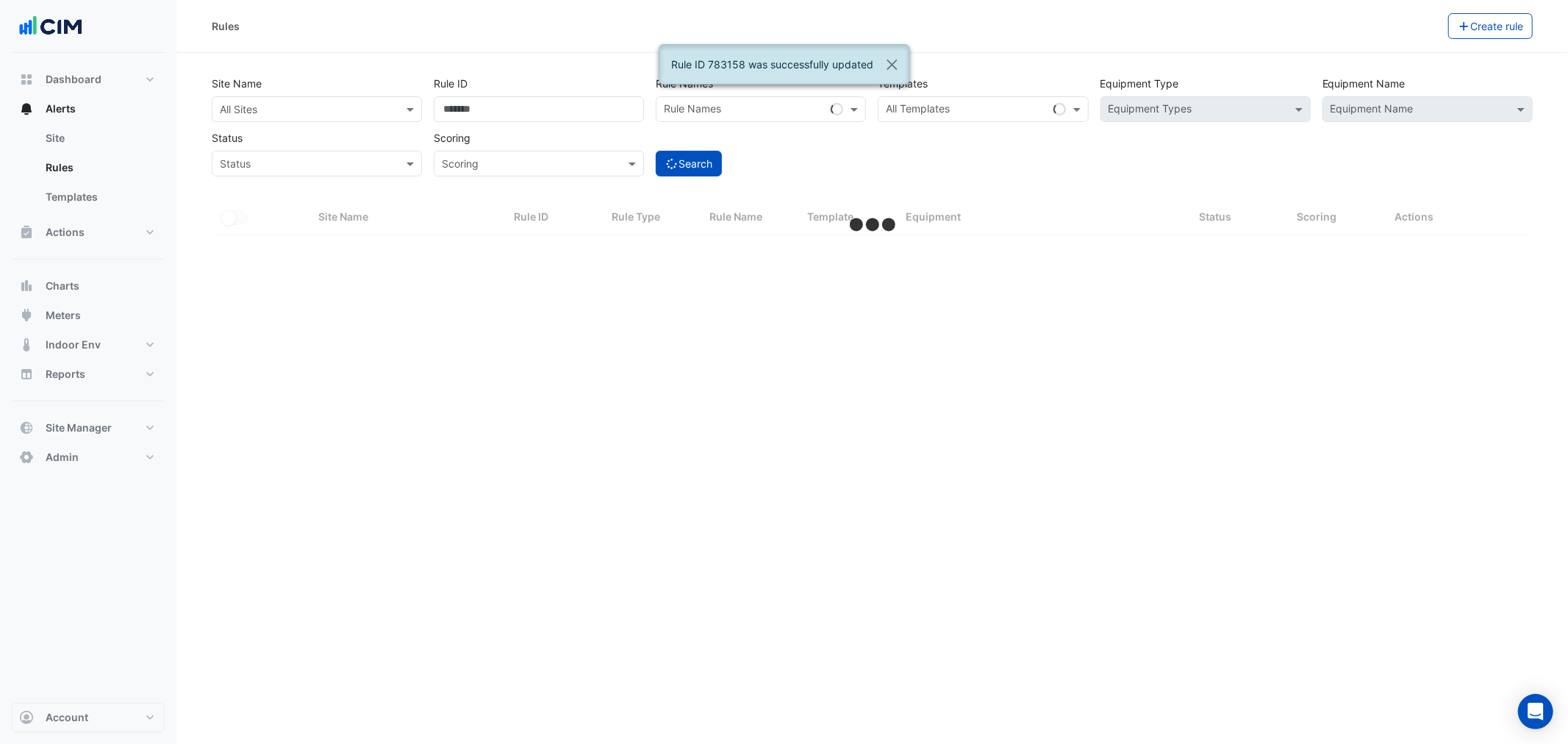
select select "***"
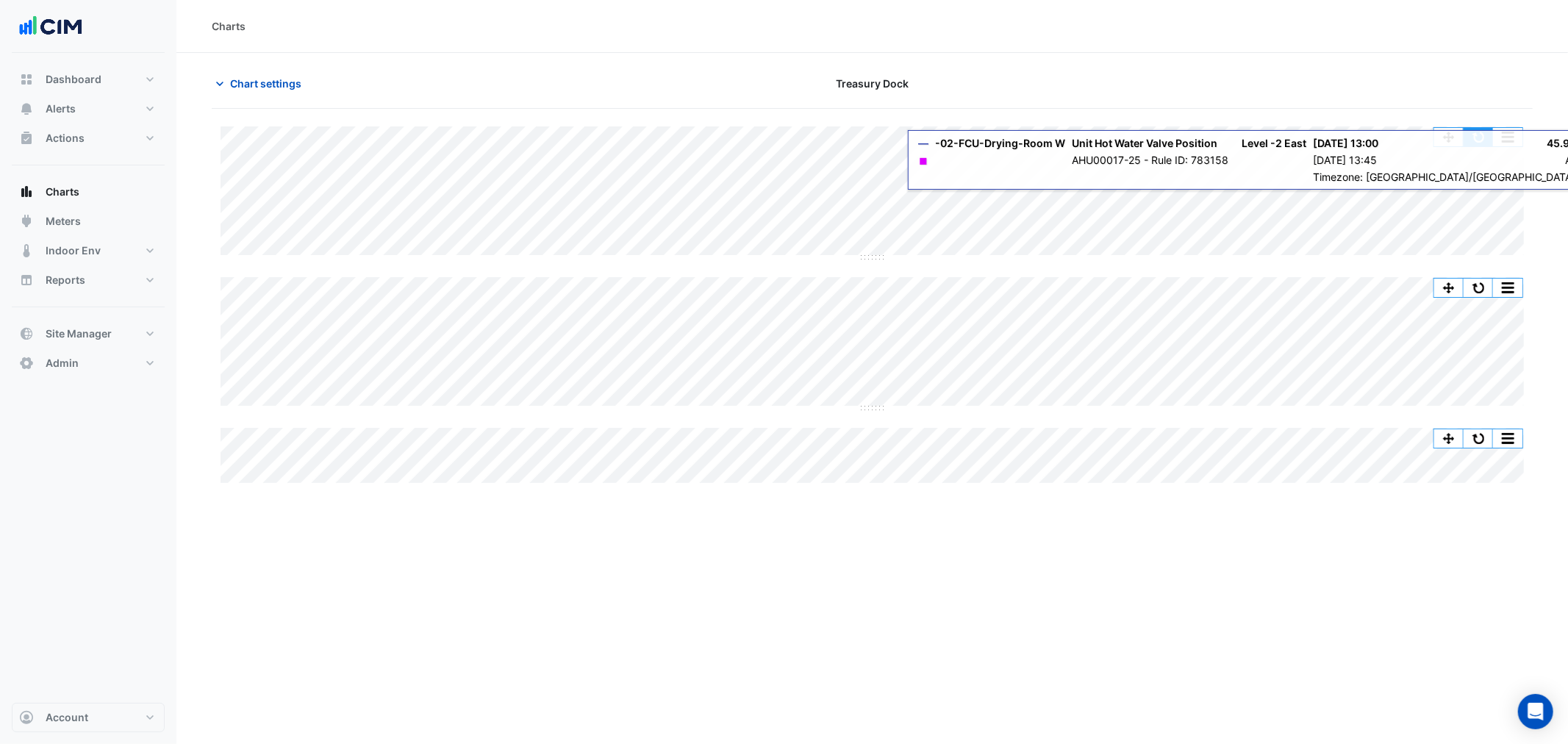
click at [1481, 140] on button "button" at bounding box center [1479, 137] width 30 height 19
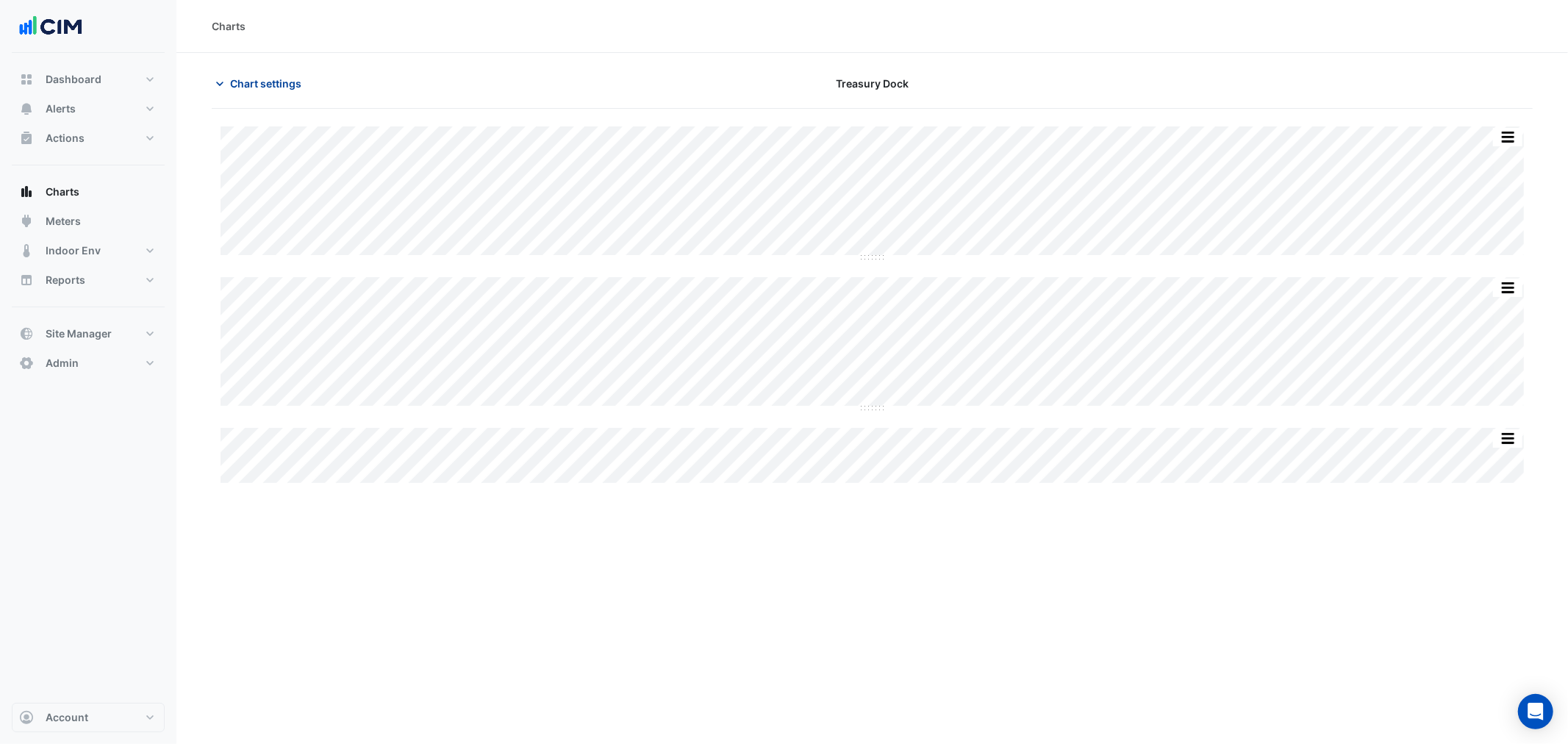
click at [283, 78] on span "Chart settings" at bounding box center [266, 83] width 71 height 16
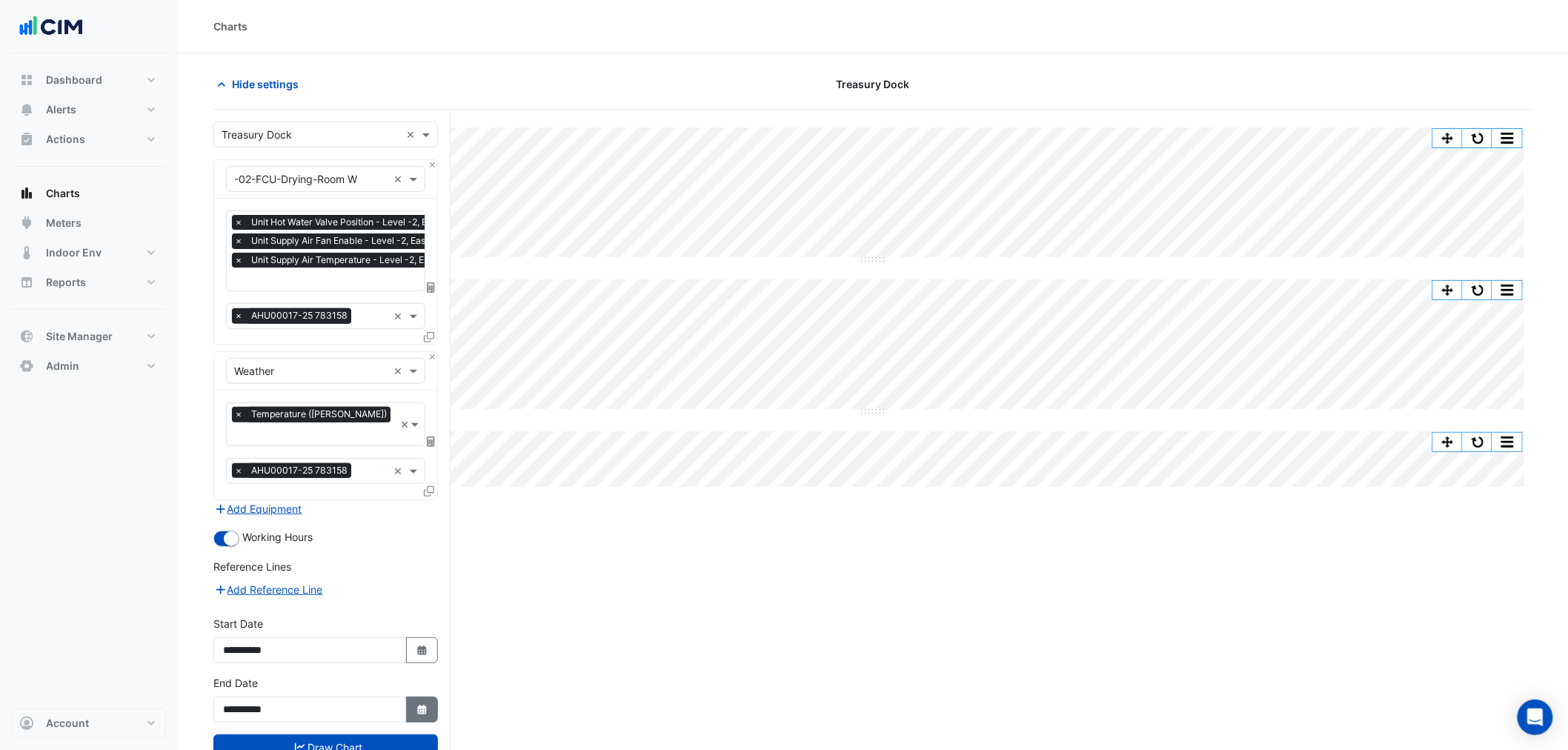
click at [423, 705] on icon "button" at bounding box center [421, 710] width 8 height 9
select select "*"
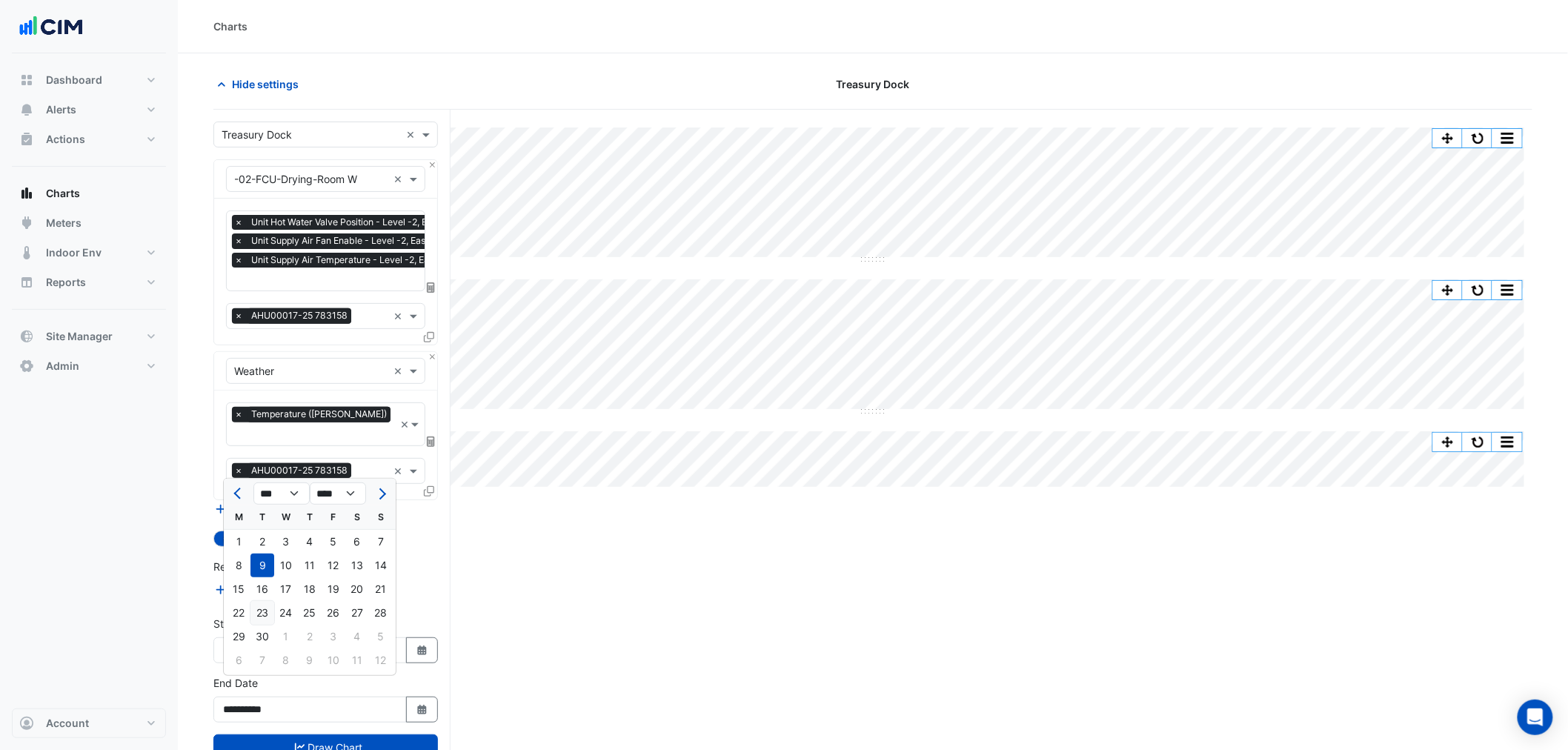
click at [268, 611] on div "23" at bounding box center [261, 613] width 24 height 24
type input "**********"
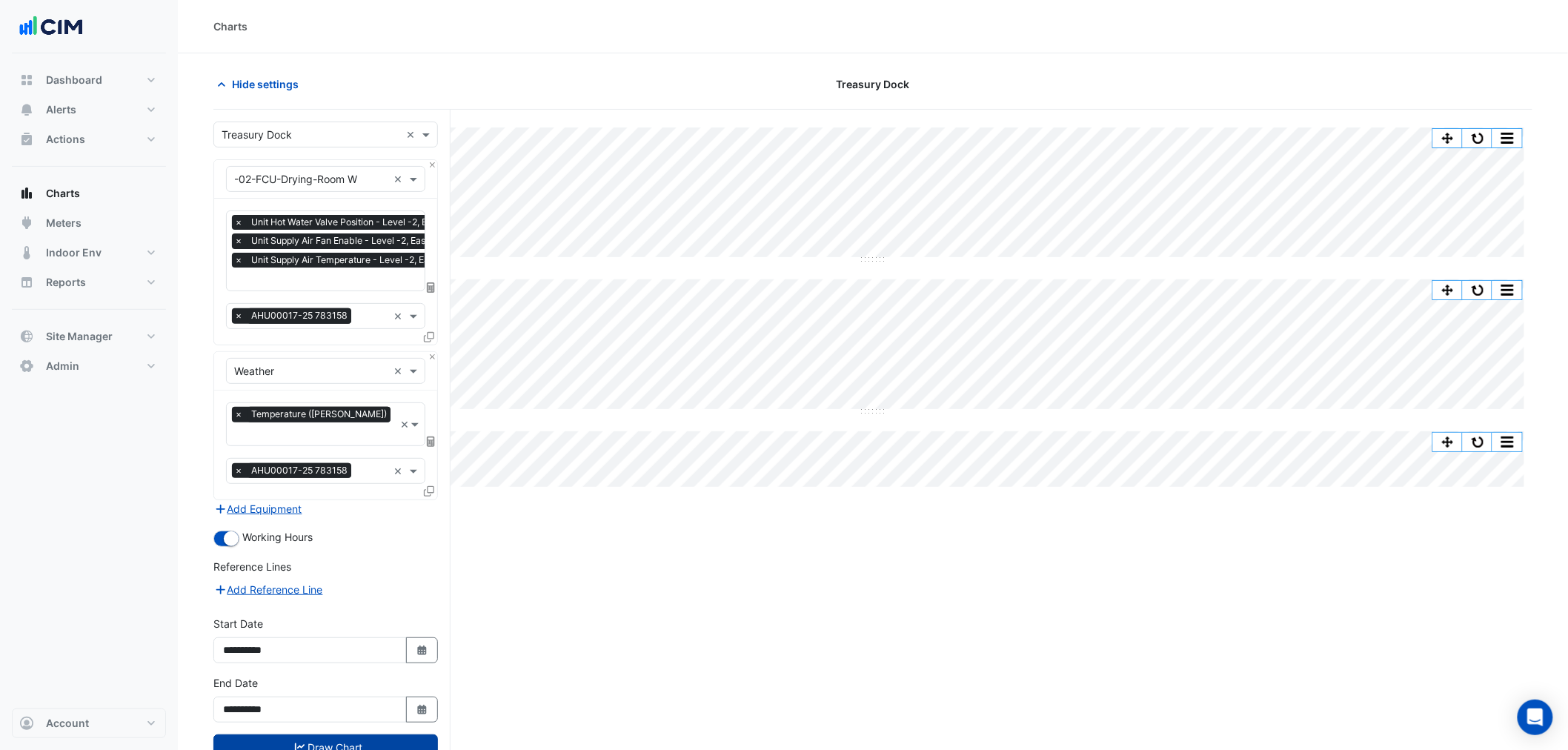
click at [348, 735] on button "Draw Chart" at bounding box center [325, 748] width 225 height 26
